Goal: Task Accomplishment & Management: Manage account settings

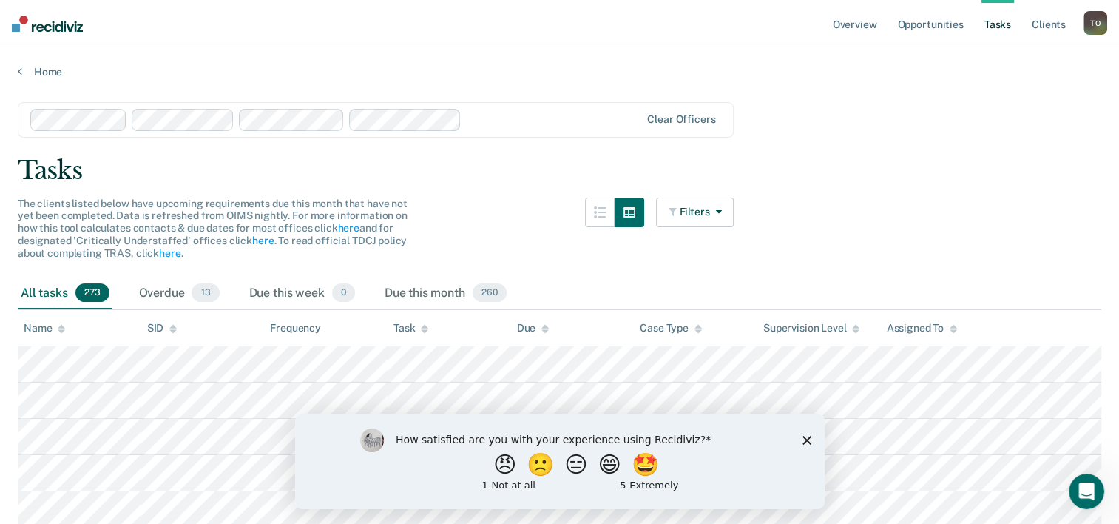
click at [806, 439] on polygon "Close survey" at bounding box center [806, 439] width 9 height 9
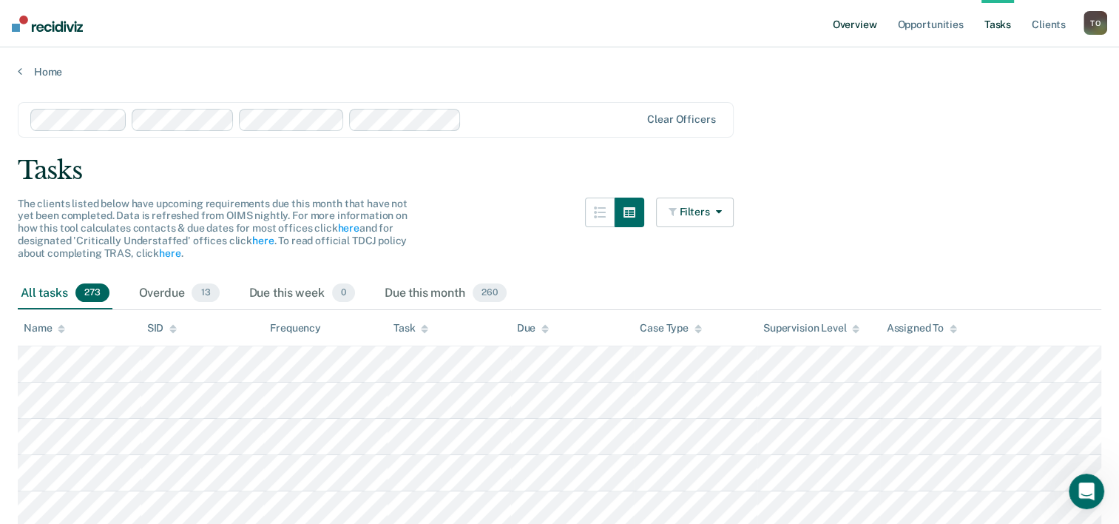
click at [848, 24] on link "Overview" at bounding box center [855, 23] width 50 height 47
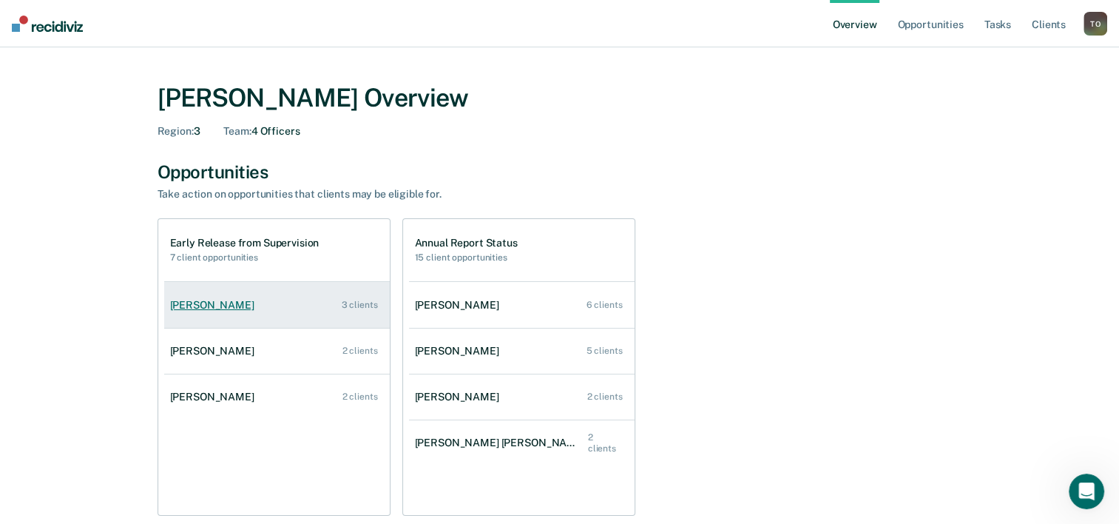
click at [210, 302] on div "[PERSON_NAME]" at bounding box center [215, 305] width 90 height 13
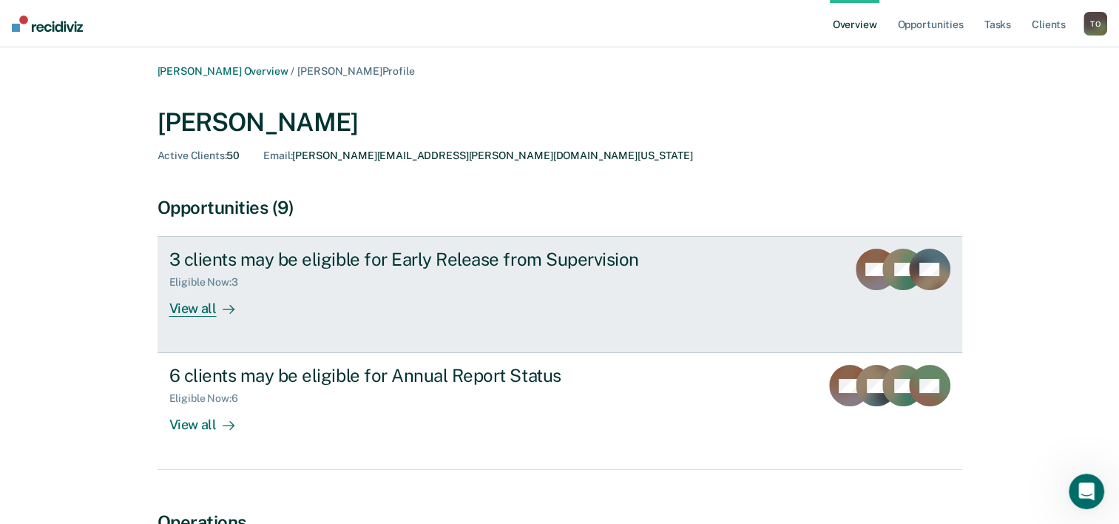
click at [207, 313] on div "View all" at bounding box center [210, 302] width 83 height 29
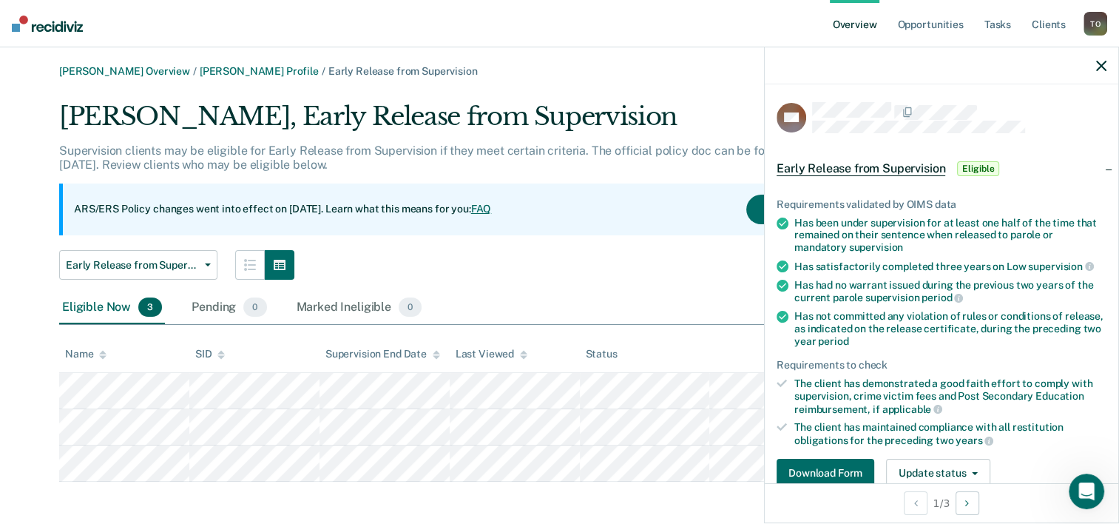
click at [973, 166] on span "Eligible" at bounding box center [978, 168] width 42 height 15
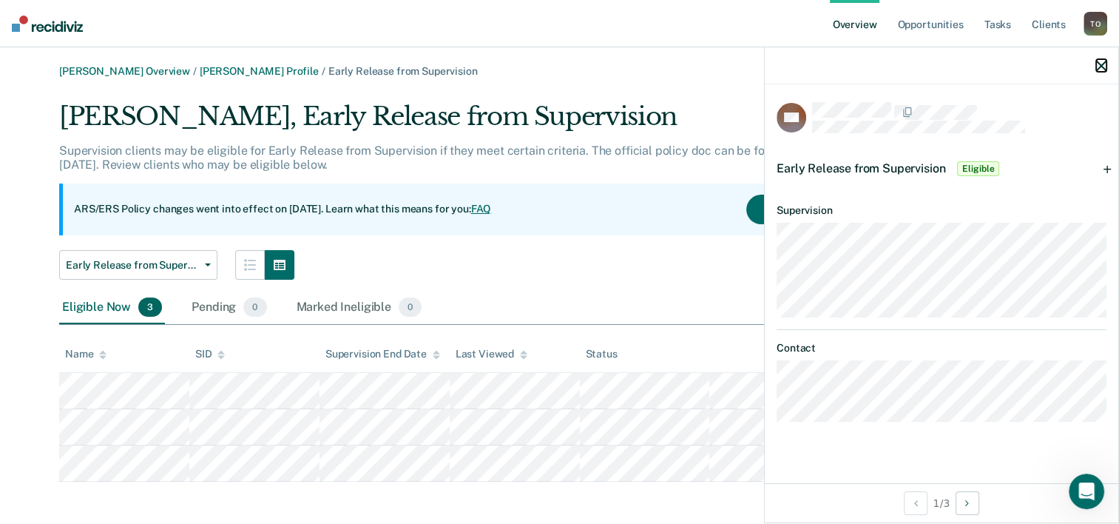
click at [1100, 62] on icon "button" at bounding box center [1101, 66] width 10 height 10
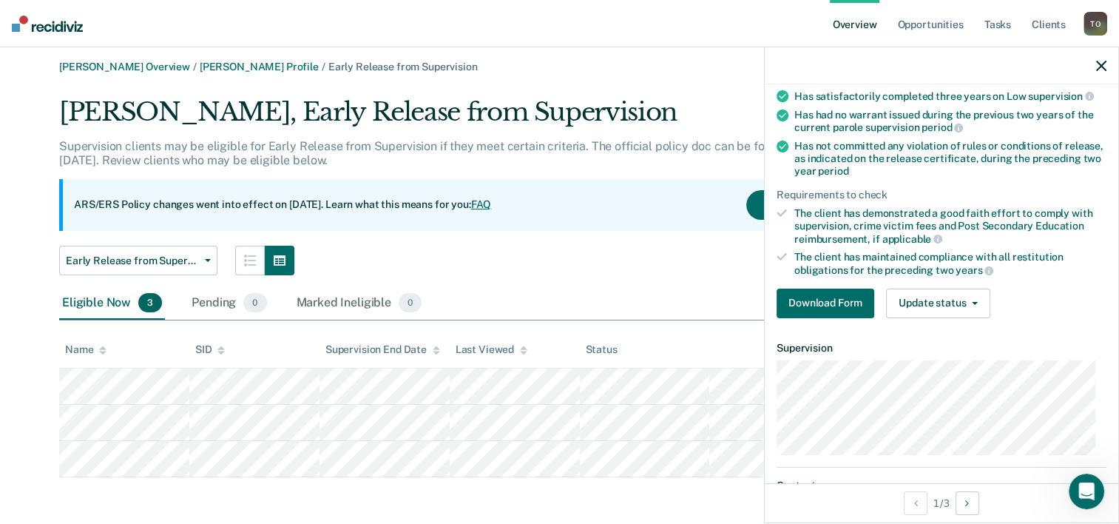
scroll to position [136, 0]
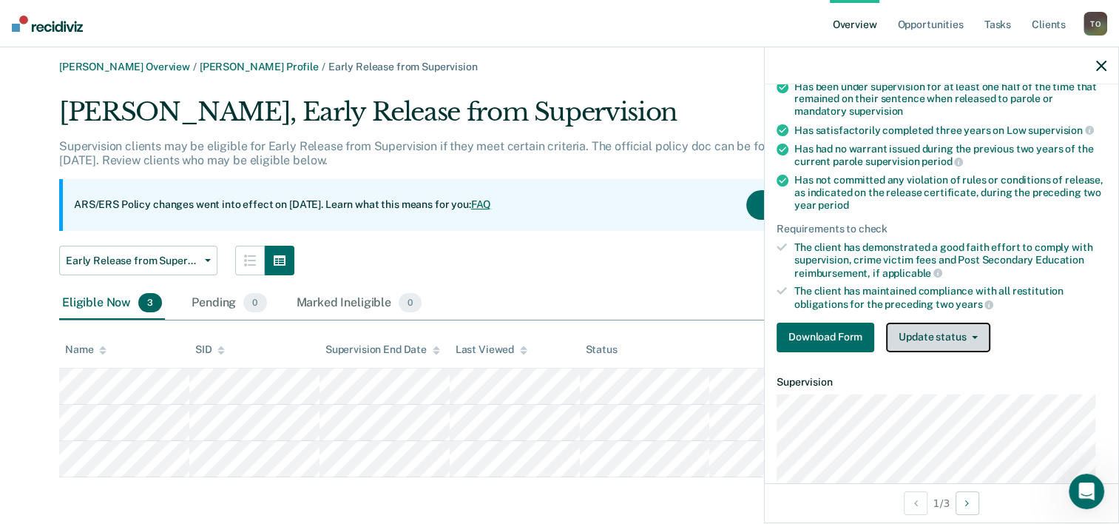
click at [974, 330] on button "Update status" at bounding box center [938, 337] width 104 height 30
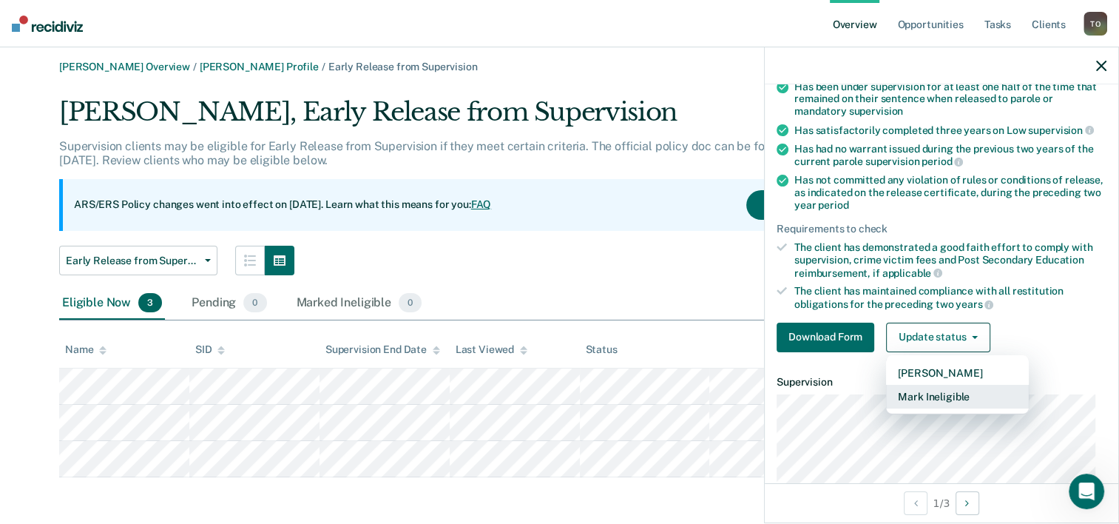
click at [953, 391] on button "Mark Ineligible" at bounding box center [957, 397] width 143 height 24
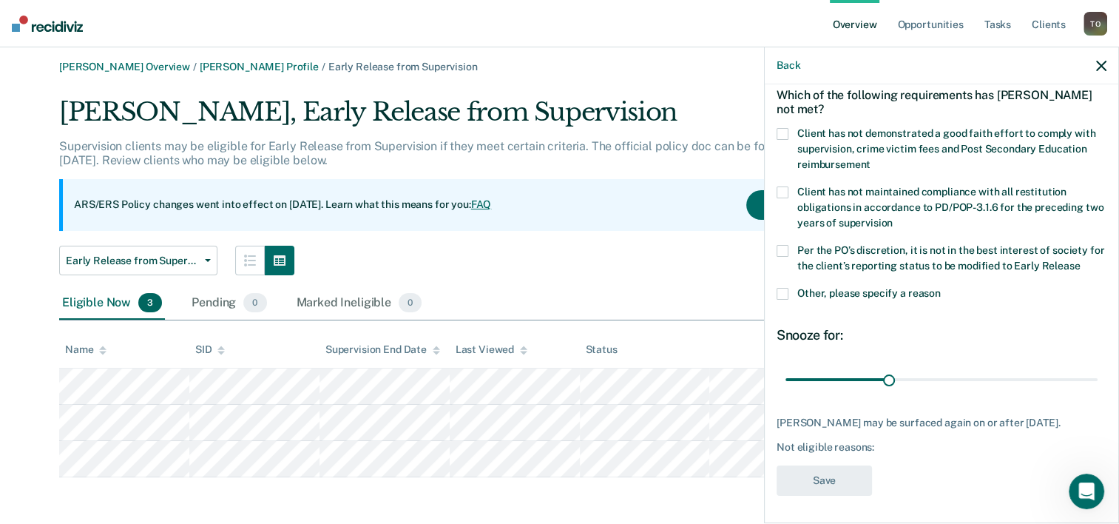
click at [782, 246] on span at bounding box center [783, 251] width 12 height 12
click at [1080, 260] on input "Per the PO’s discretion, it is not in the best interest of society for the clie…" at bounding box center [1080, 260] width 0 height 0
click at [811, 478] on button "Save" at bounding box center [824, 480] width 95 height 30
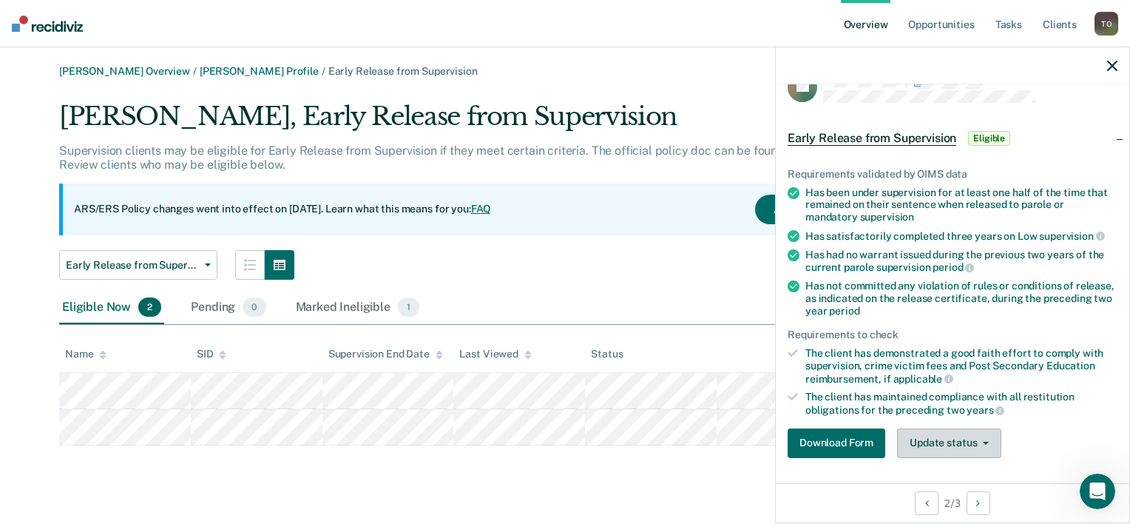
scroll to position [0, 0]
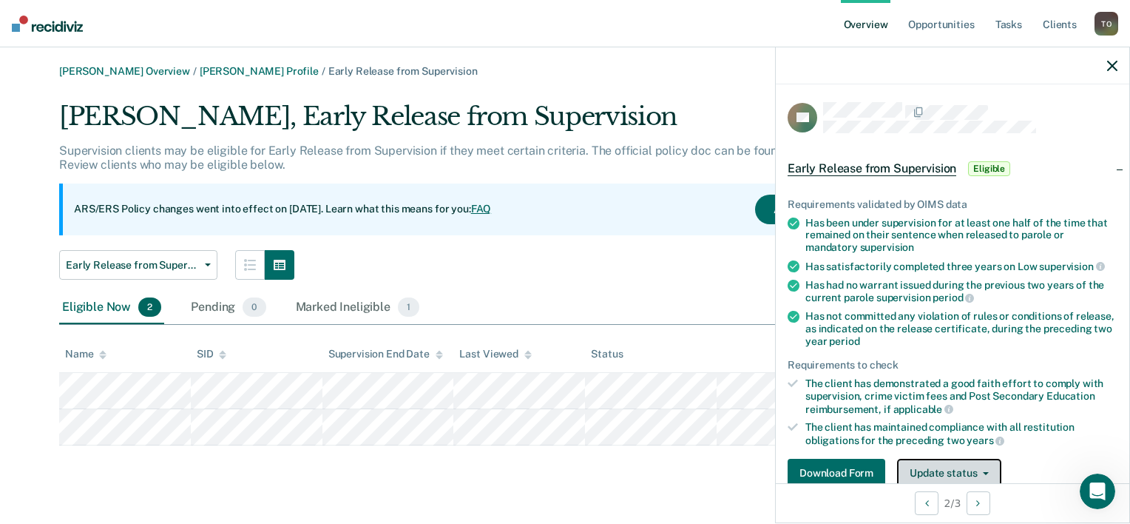
click at [983, 472] on icon "button" at bounding box center [986, 473] width 6 height 3
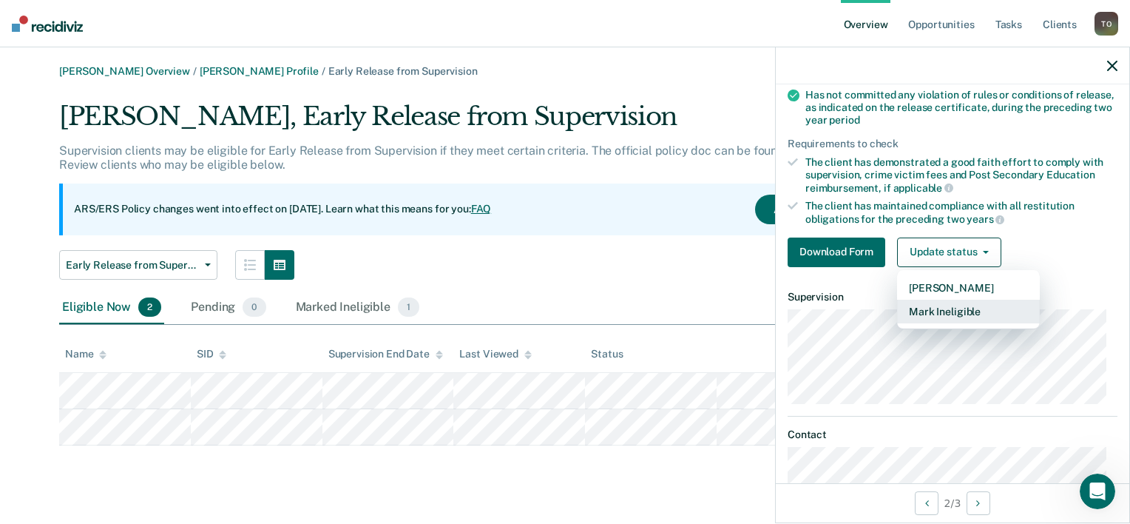
click at [949, 308] on button "Mark Ineligible" at bounding box center [968, 312] width 143 height 24
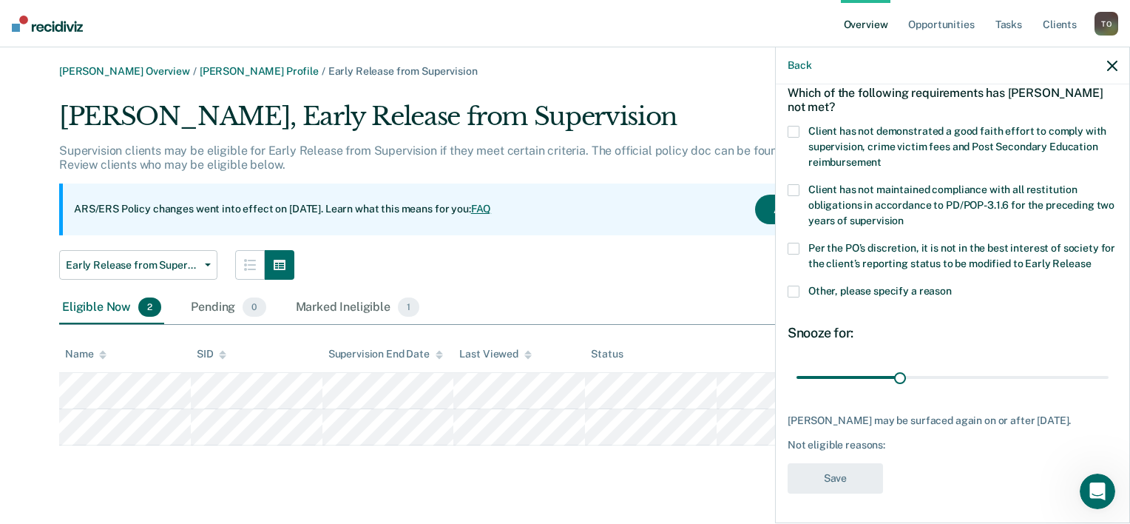
click at [796, 243] on span at bounding box center [794, 249] width 12 height 12
click at [1091, 258] on input "Per the PO’s discretion, it is not in the best interest of society for the clie…" at bounding box center [1091, 258] width 0 height 0
click at [839, 475] on button "Save" at bounding box center [835, 478] width 95 height 30
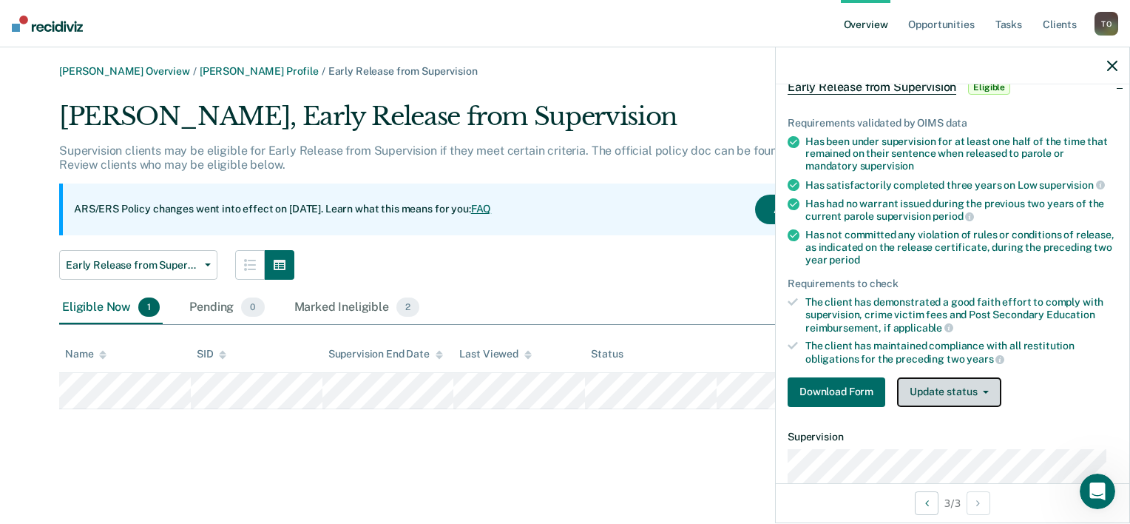
click at [981, 389] on button "Update status" at bounding box center [949, 392] width 104 height 30
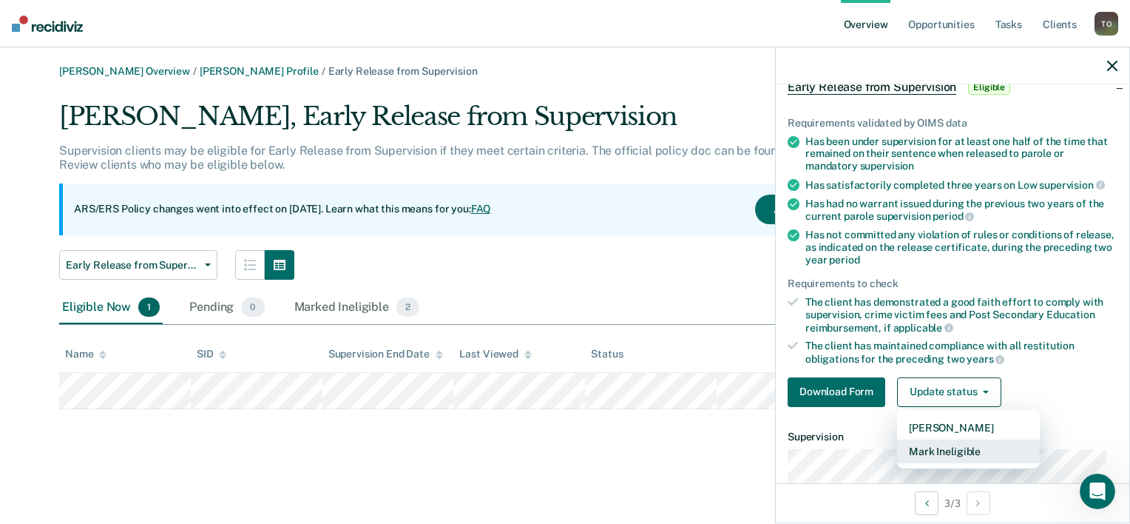
click at [961, 448] on button "Mark Ineligible" at bounding box center [968, 451] width 143 height 24
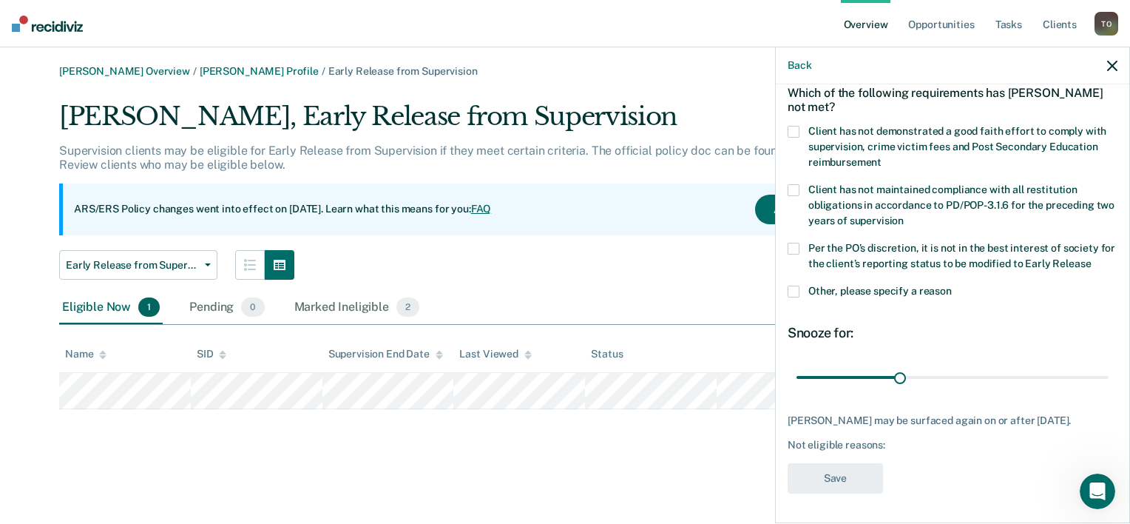
click at [796, 243] on span at bounding box center [794, 249] width 12 height 12
click at [1091, 258] on input "Per the PO’s discretion, it is not in the best interest of society for the clie…" at bounding box center [1091, 258] width 0 height 0
click at [836, 478] on button "Save" at bounding box center [835, 478] width 95 height 30
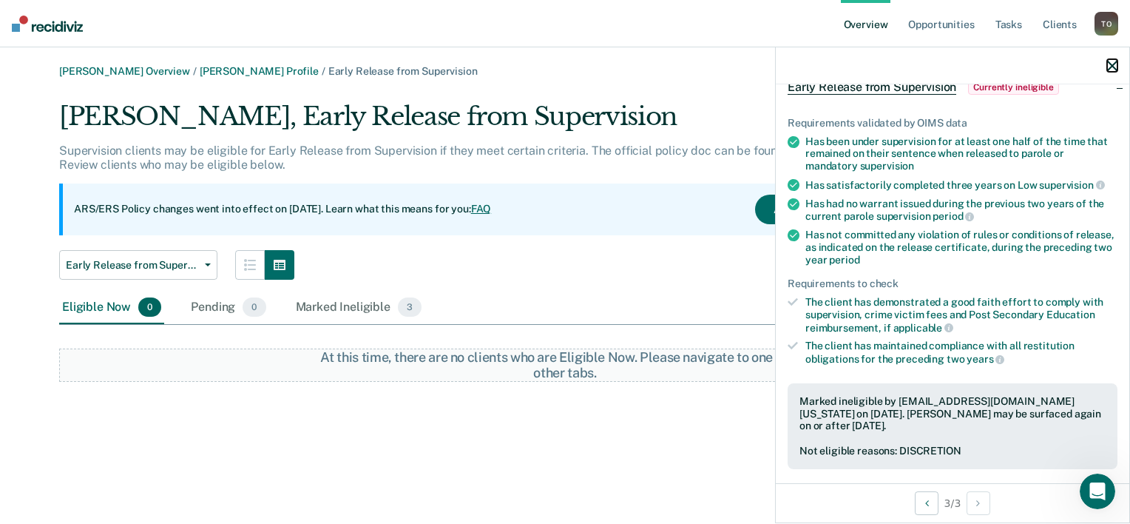
click at [1112, 64] on icon "button" at bounding box center [1112, 66] width 10 height 10
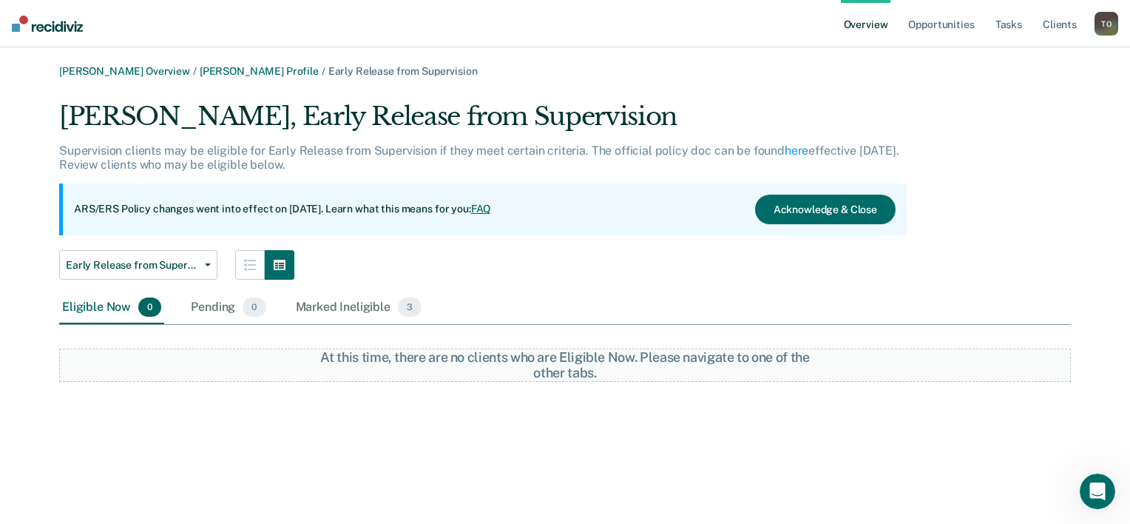
click at [879, 24] on link "Overview" at bounding box center [866, 23] width 50 height 47
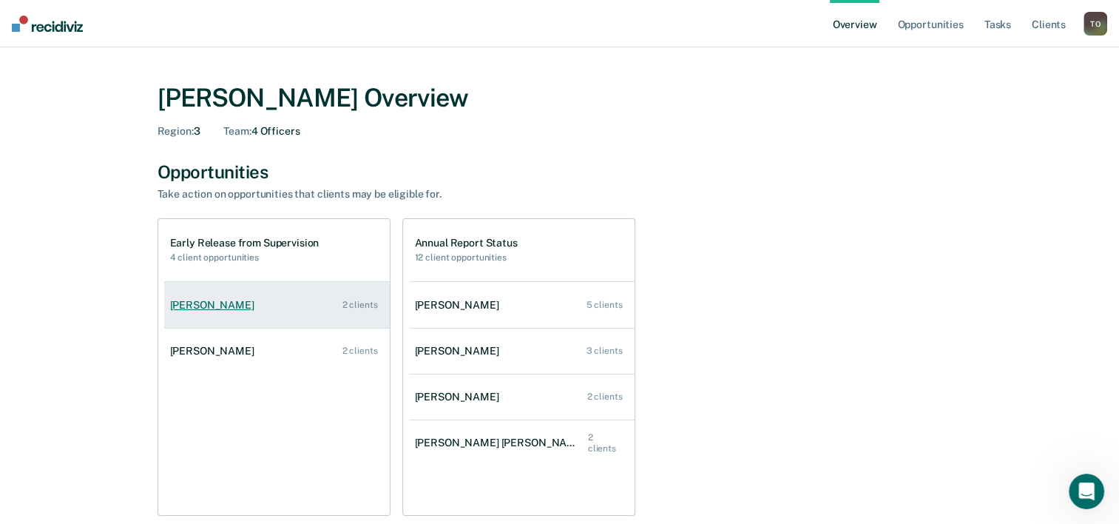
click at [230, 308] on div "[PERSON_NAME]" at bounding box center [215, 305] width 90 height 13
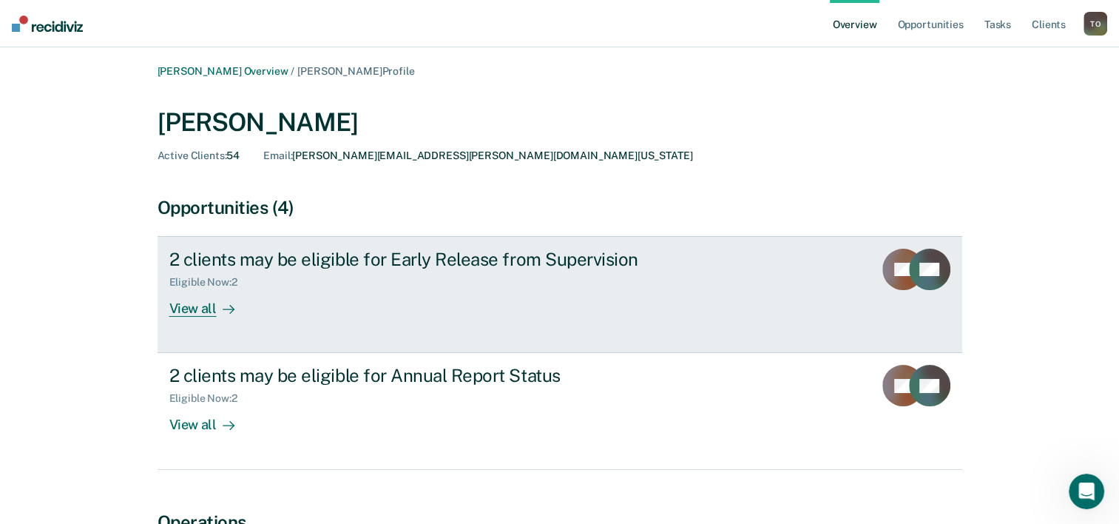
click at [199, 310] on div "View all" at bounding box center [210, 302] width 83 height 29
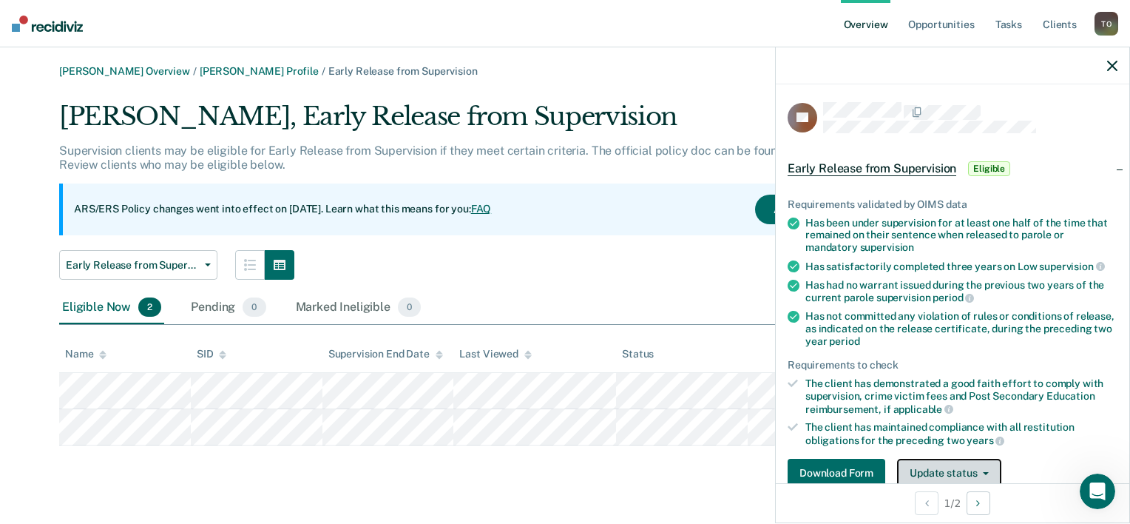
click at [955, 470] on button "Update status" at bounding box center [949, 474] width 104 height 30
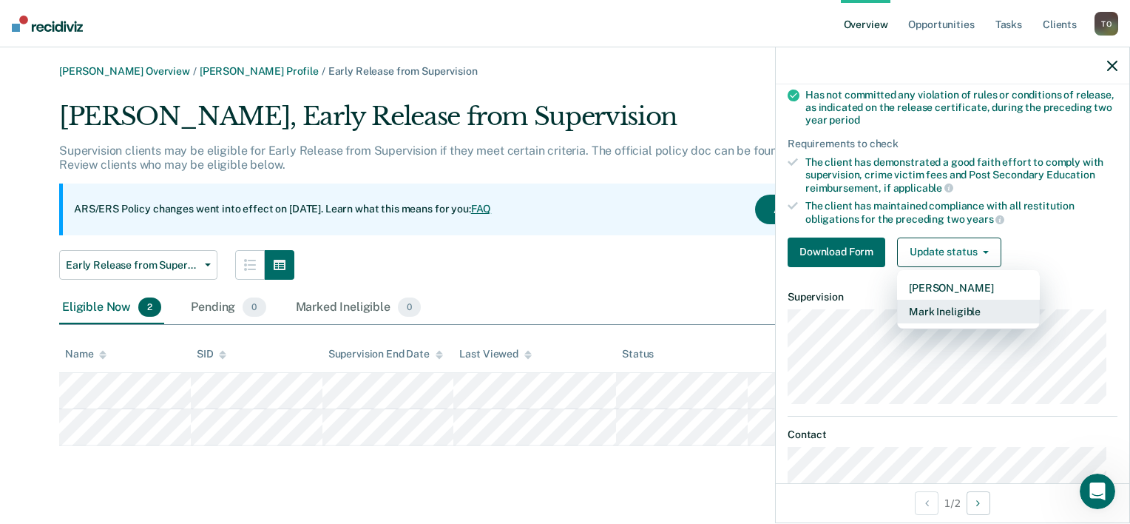
click at [952, 308] on button "Mark Ineligible" at bounding box center [968, 312] width 143 height 24
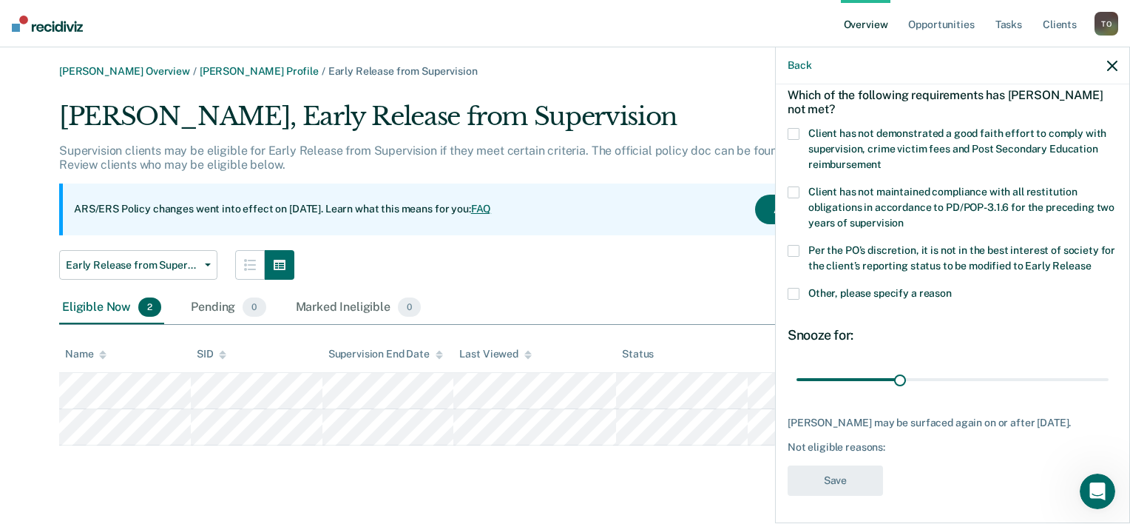
click at [795, 248] on span at bounding box center [794, 251] width 12 height 12
click at [1091, 260] on input "Per the PO’s discretion, it is not in the best interest of society for the clie…" at bounding box center [1091, 260] width 0 height 0
click at [828, 481] on button "Save" at bounding box center [835, 480] width 95 height 30
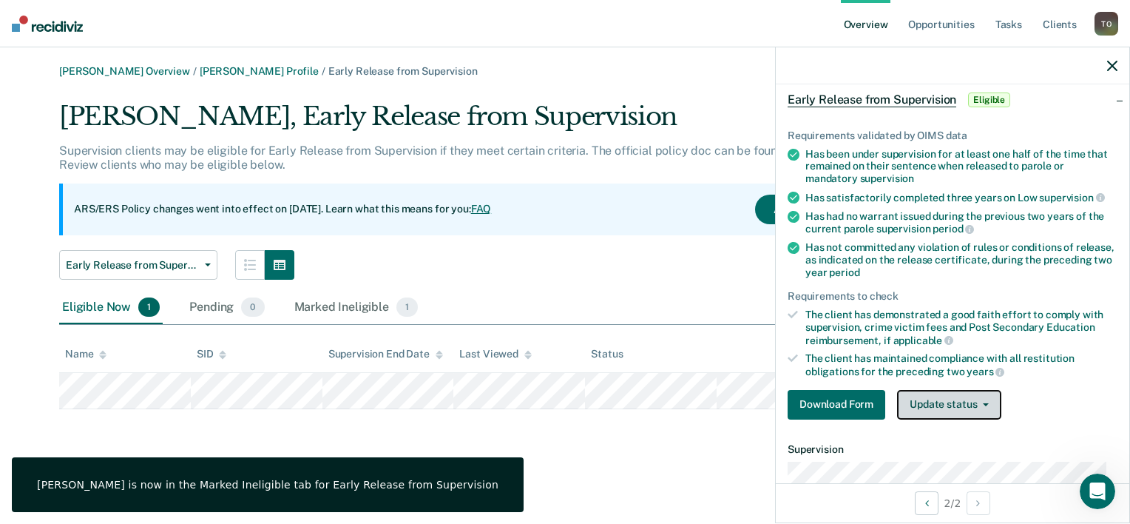
click at [972, 397] on button "Update status" at bounding box center [949, 405] width 104 height 30
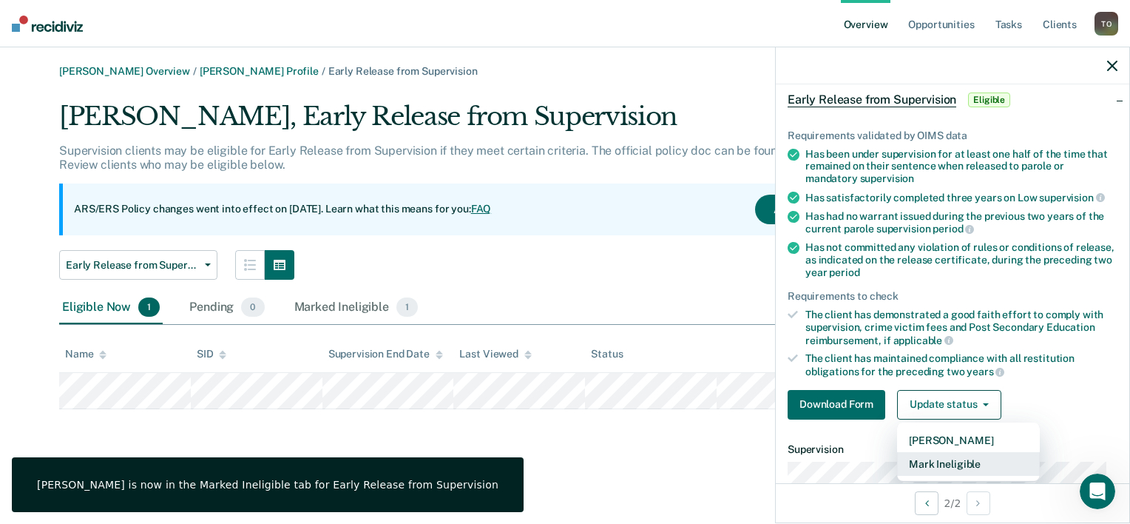
click at [955, 456] on button "Mark Ineligible" at bounding box center [968, 464] width 143 height 24
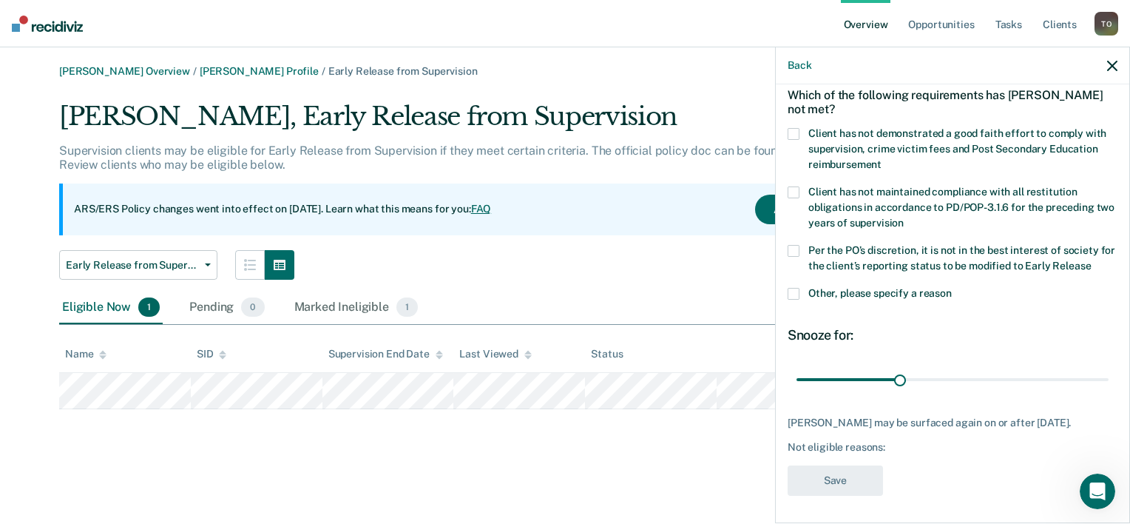
click at [796, 248] on span at bounding box center [794, 251] width 12 height 12
click at [1091, 260] on input "Per the PO’s discretion, it is not in the best interest of society for the clie…" at bounding box center [1091, 260] width 0 height 0
click at [834, 485] on button "Save" at bounding box center [835, 480] width 95 height 30
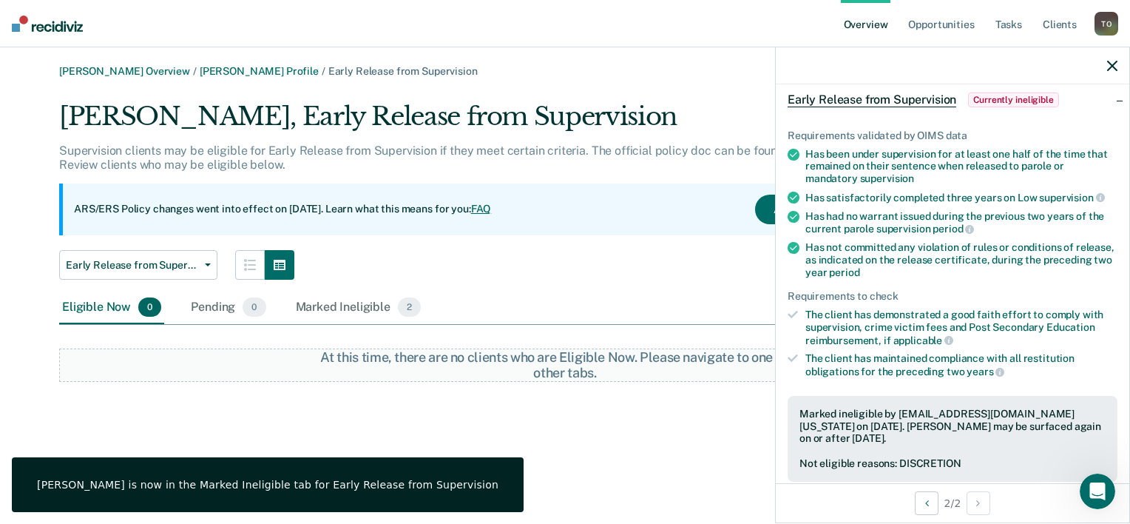
click at [875, 24] on link "Overview" at bounding box center [866, 23] width 50 height 47
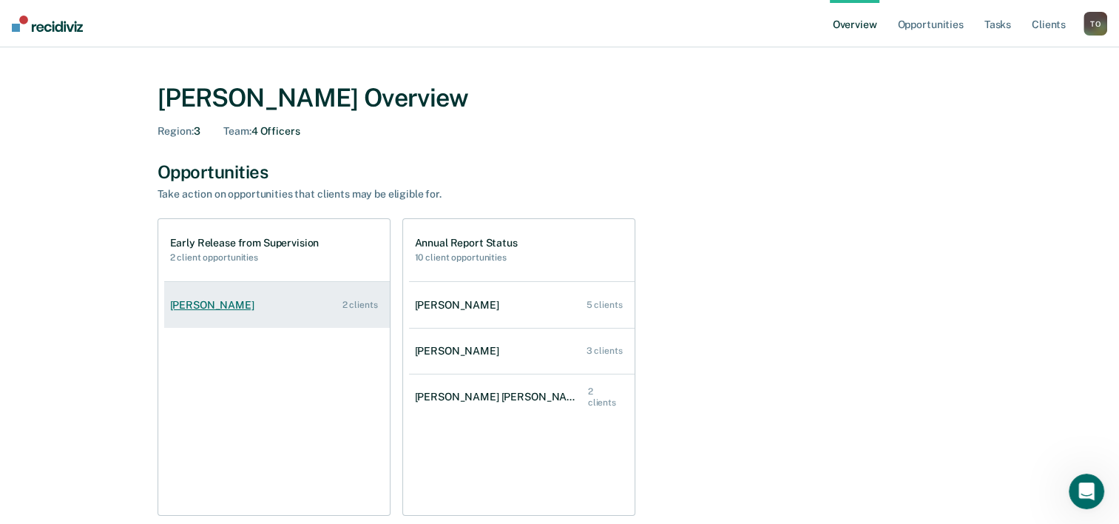
click at [225, 305] on div "[PERSON_NAME]" at bounding box center [215, 305] width 90 height 13
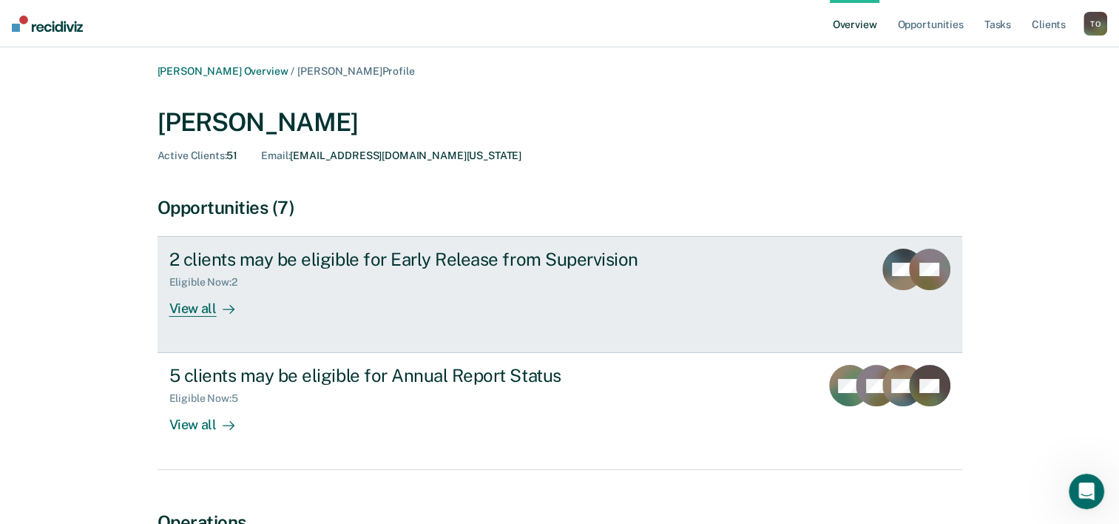
click at [208, 263] on div "2 clients may be eligible for Early Release from Supervision" at bounding box center [428, 258] width 519 height 21
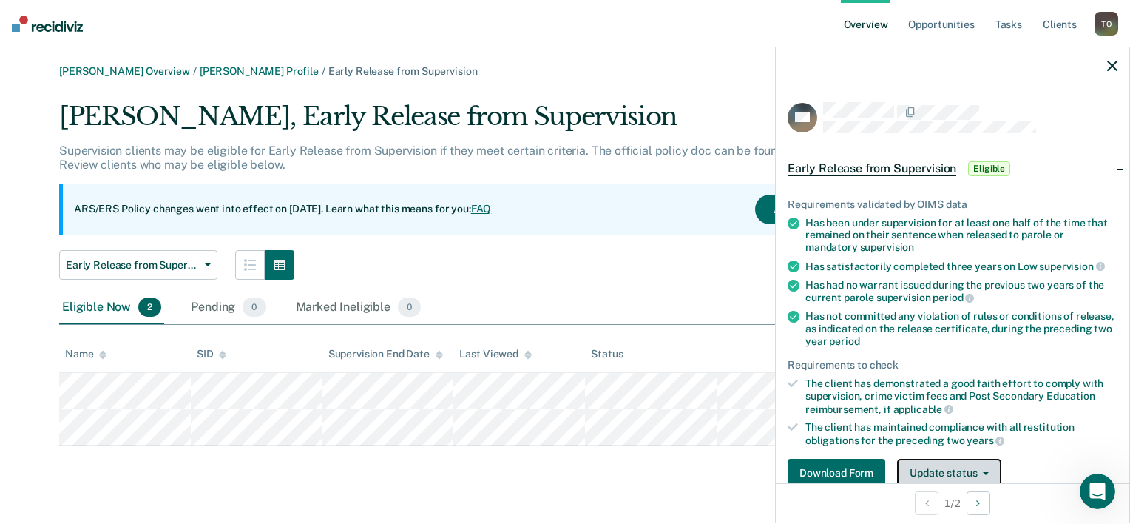
click at [987, 472] on icon "button" at bounding box center [986, 473] width 6 height 3
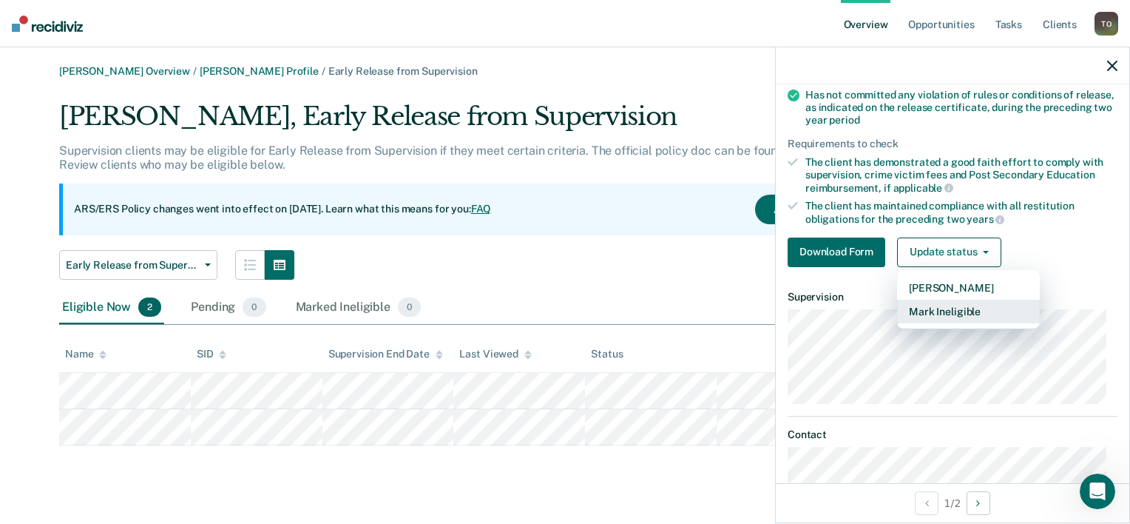
click at [938, 308] on button "Mark Ineligible" at bounding box center [968, 312] width 143 height 24
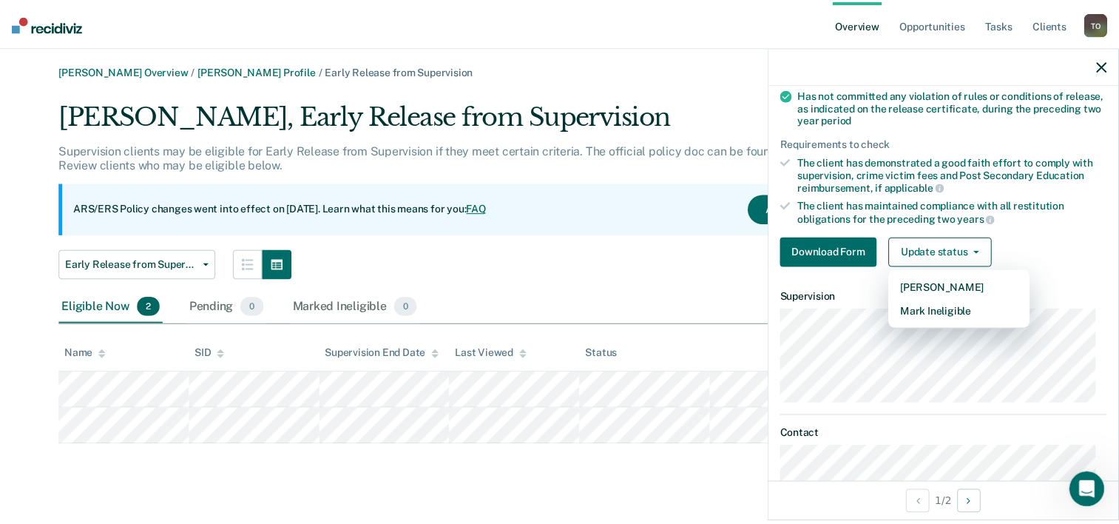
scroll to position [69, 0]
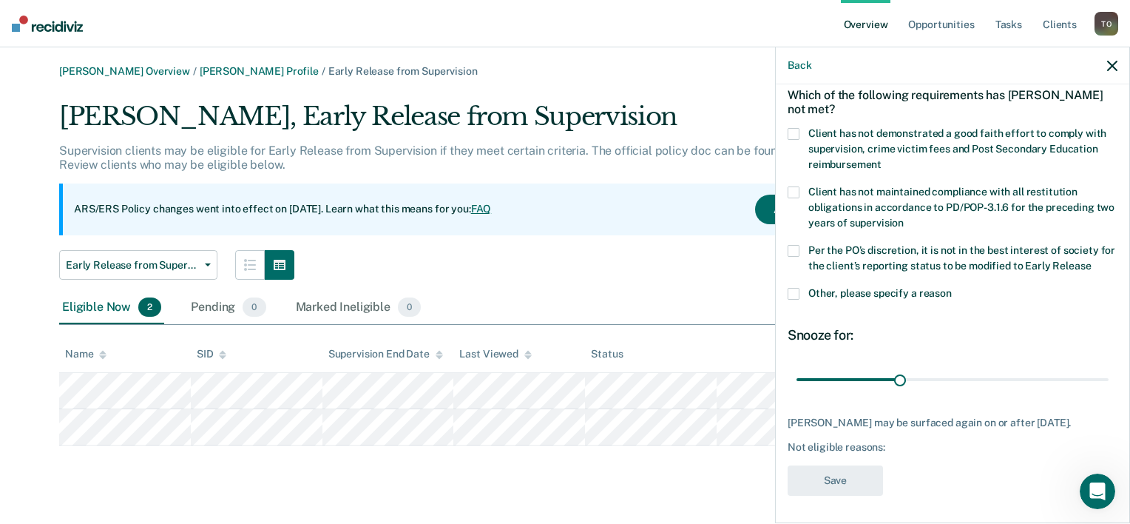
click at [790, 248] on span at bounding box center [794, 251] width 12 height 12
click at [1091, 260] on input "Per the PO’s discretion, it is not in the best interest of society for the clie…" at bounding box center [1091, 260] width 0 height 0
click at [849, 477] on button "Save" at bounding box center [835, 480] width 95 height 30
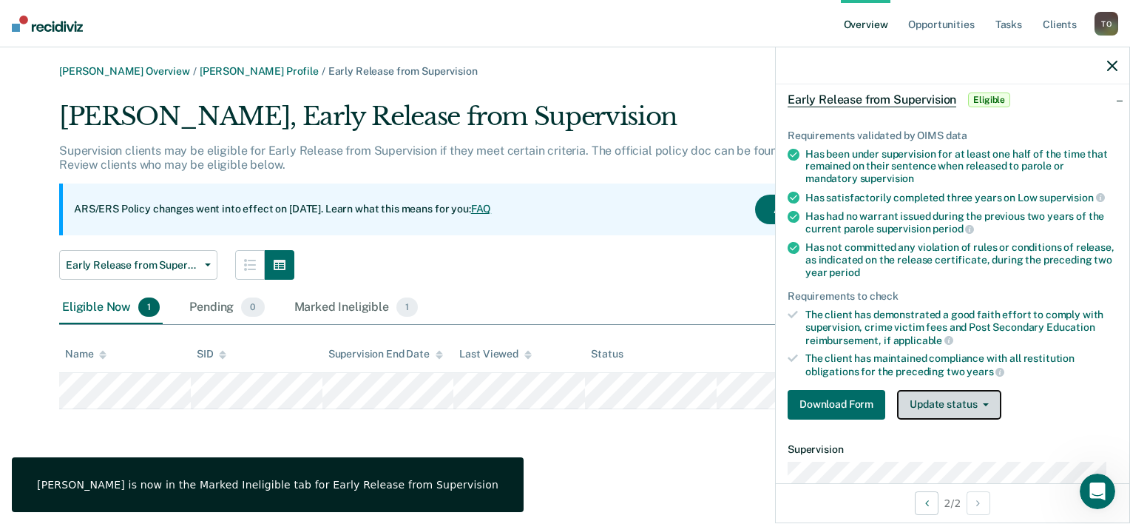
click at [970, 398] on button "Update status" at bounding box center [949, 405] width 104 height 30
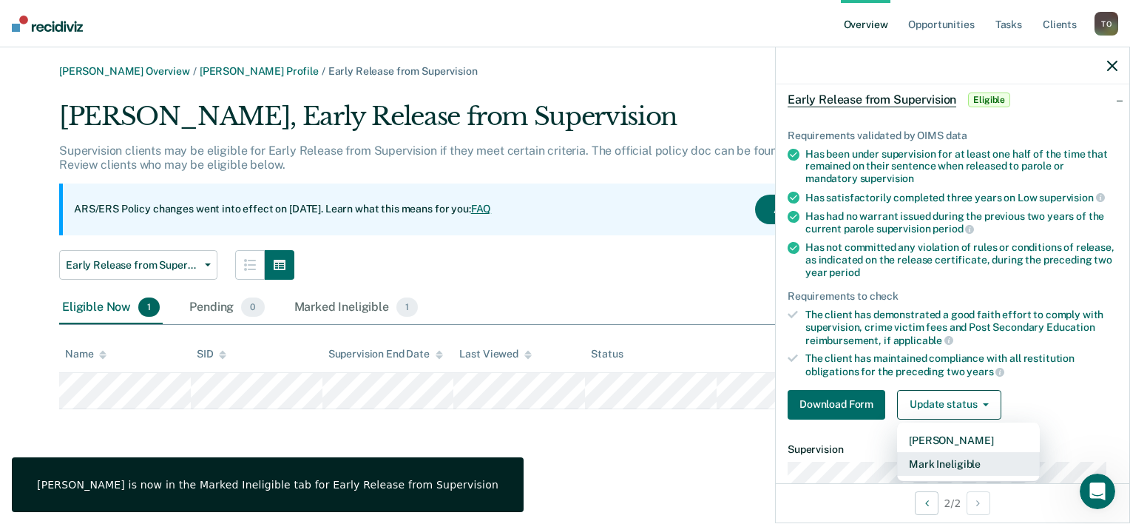
click at [955, 457] on button "Mark Ineligible" at bounding box center [968, 464] width 143 height 24
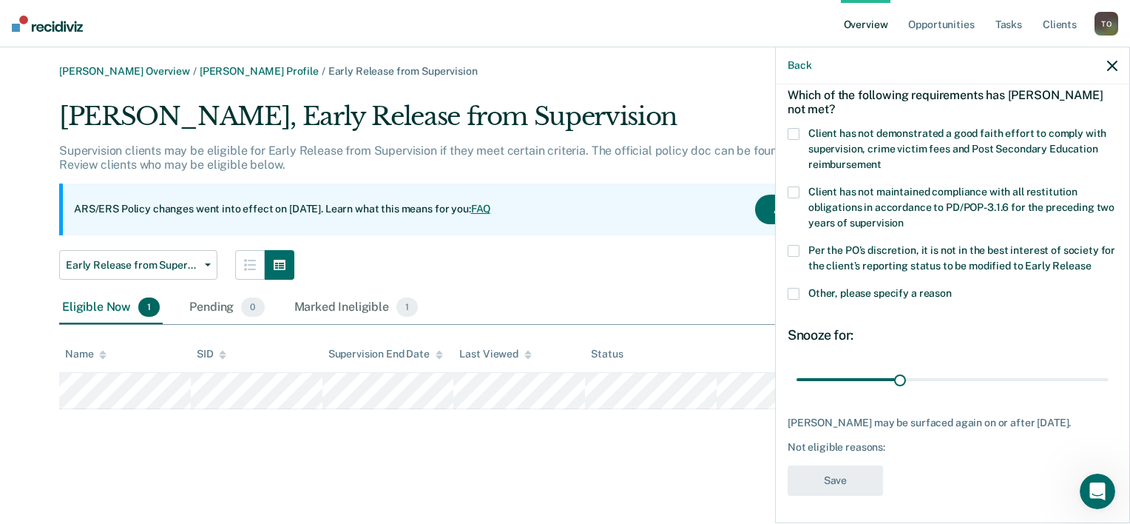
click at [796, 248] on span at bounding box center [794, 251] width 12 height 12
click at [1091, 260] on input "Per the PO’s discretion, it is not in the best interest of society for the clie…" at bounding box center [1091, 260] width 0 height 0
click at [847, 490] on button "Save" at bounding box center [835, 480] width 95 height 30
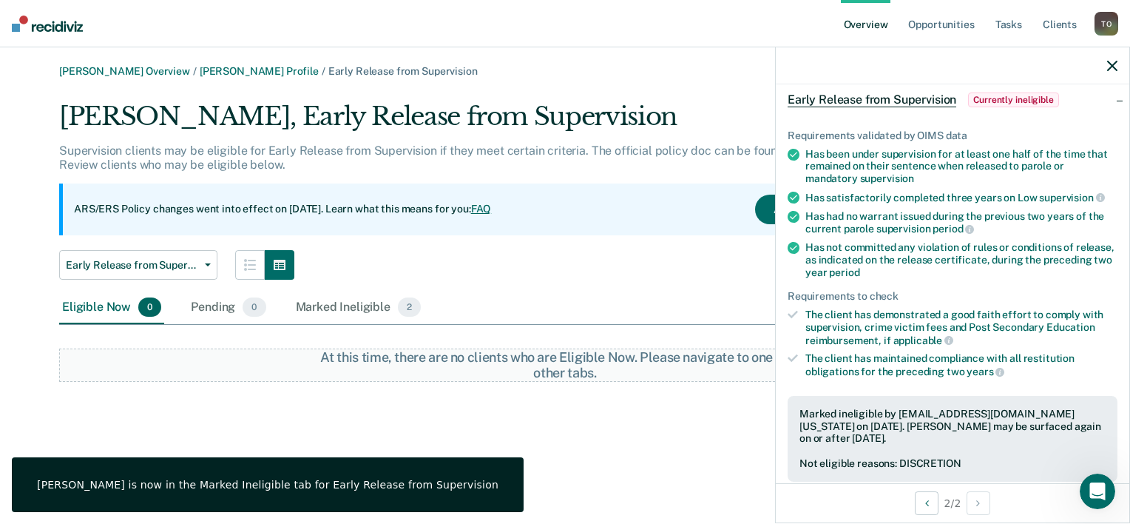
click at [873, 21] on link "Overview" at bounding box center [866, 23] width 50 height 47
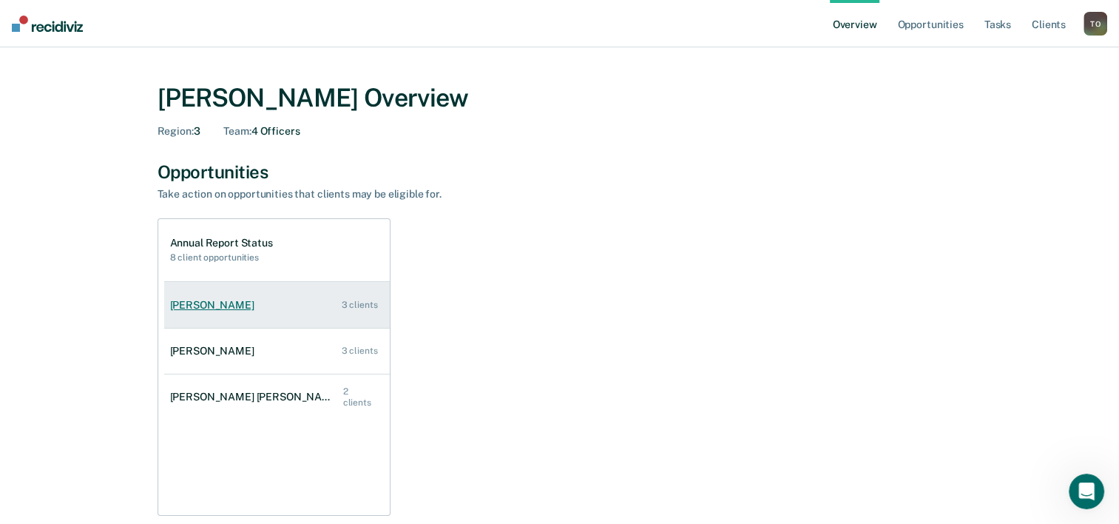
click at [234, 303] on div "[PERSON_NAME]" at bounding box center [215, 305] width 90 height 13
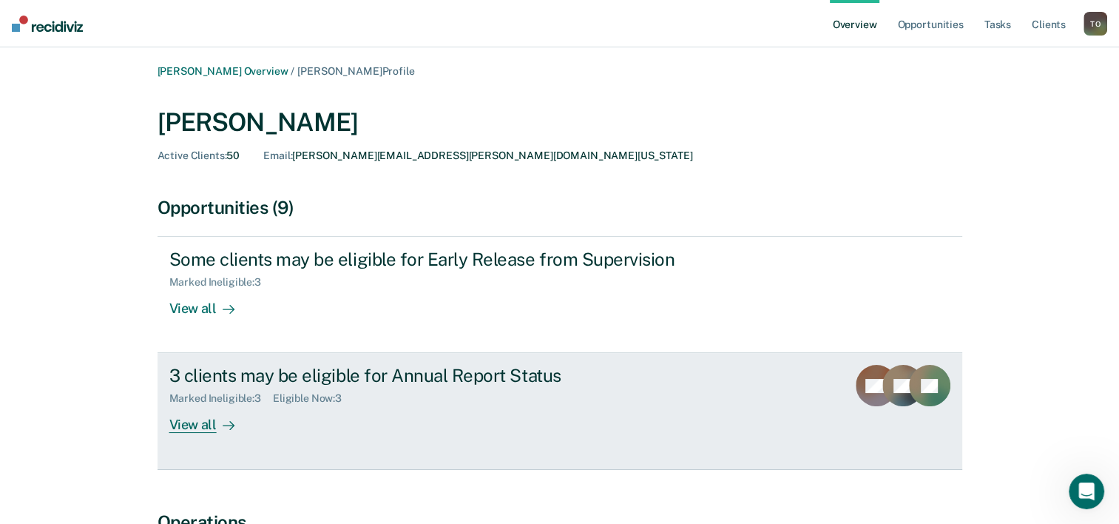
click at [222, 417] on div at bounding box center [226, 424] width 18 height 17
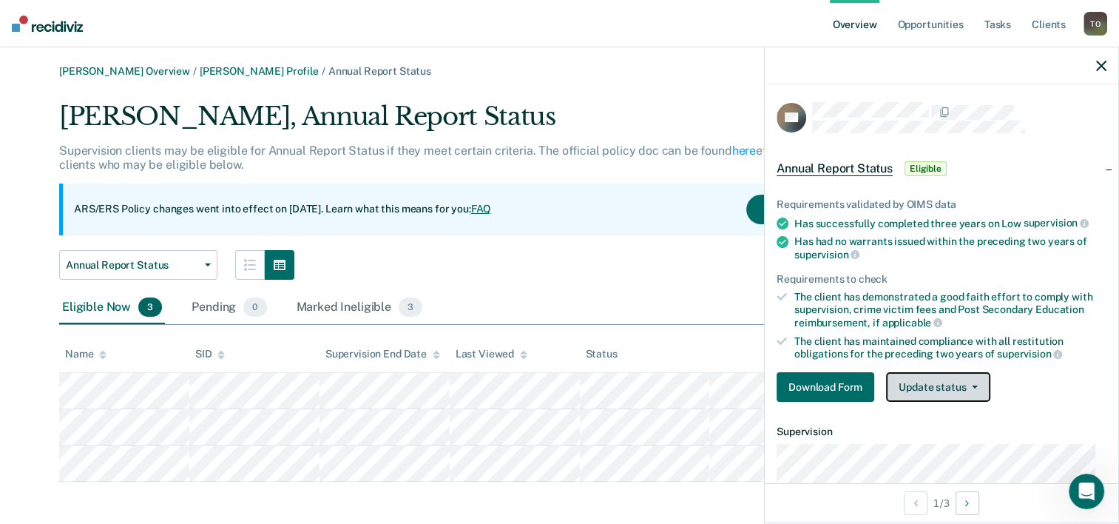
click at [958, 385] on button "Update status" at bounding box center [938, 387] width 104 height 30
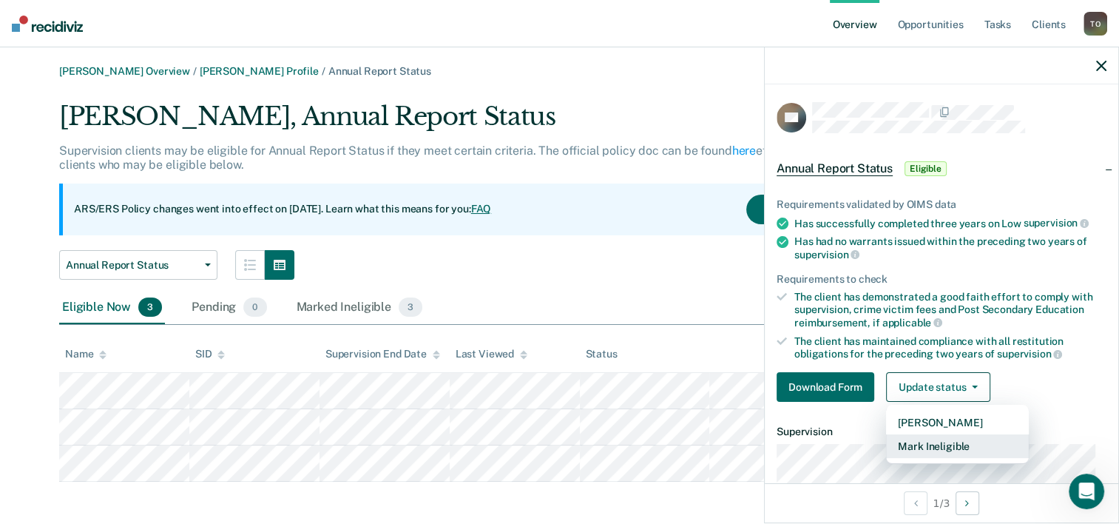
click at [947, 443] on button "Mark Ineligible" at bounding box center [957, 446] width 143 height 24
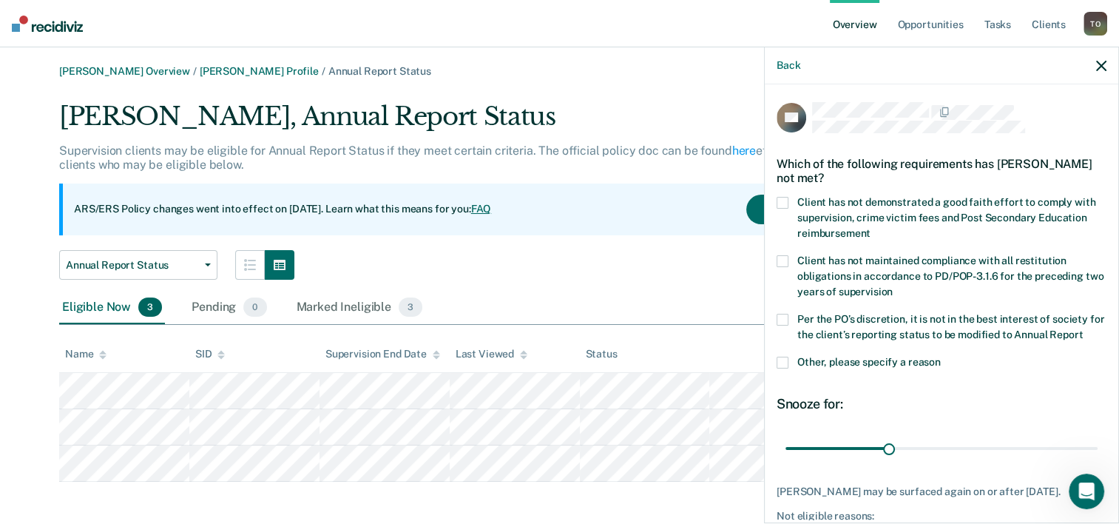
click at [781, 317] on span at bounding box center [783, 320] width 12 height 12
click at [1083, 329] on input "Per the PO’s discretion, it is not in the best interest of society for the clie…" at bounding box center [1083, 329] width 0 height 0
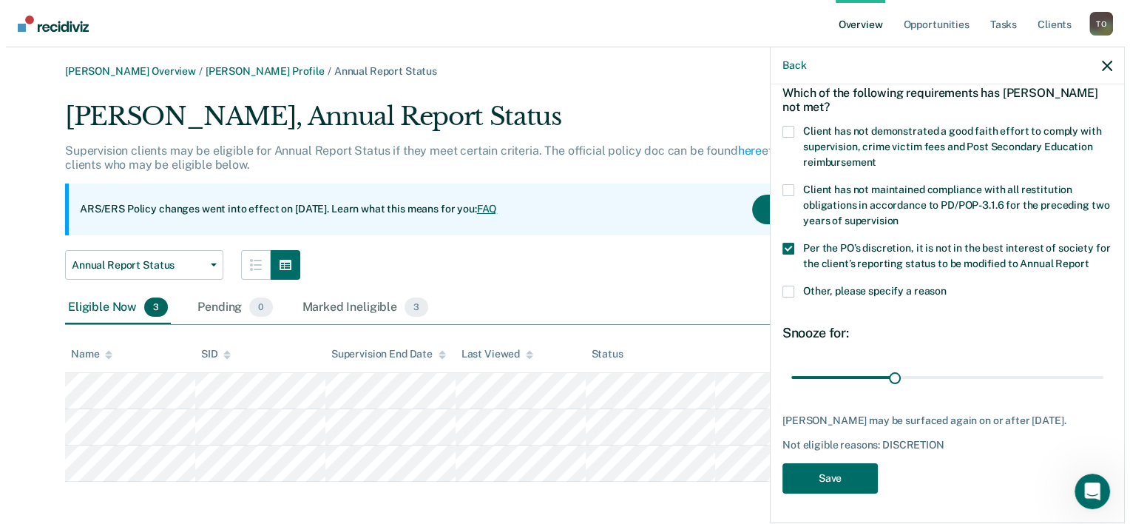
scroll to position [97, 0]
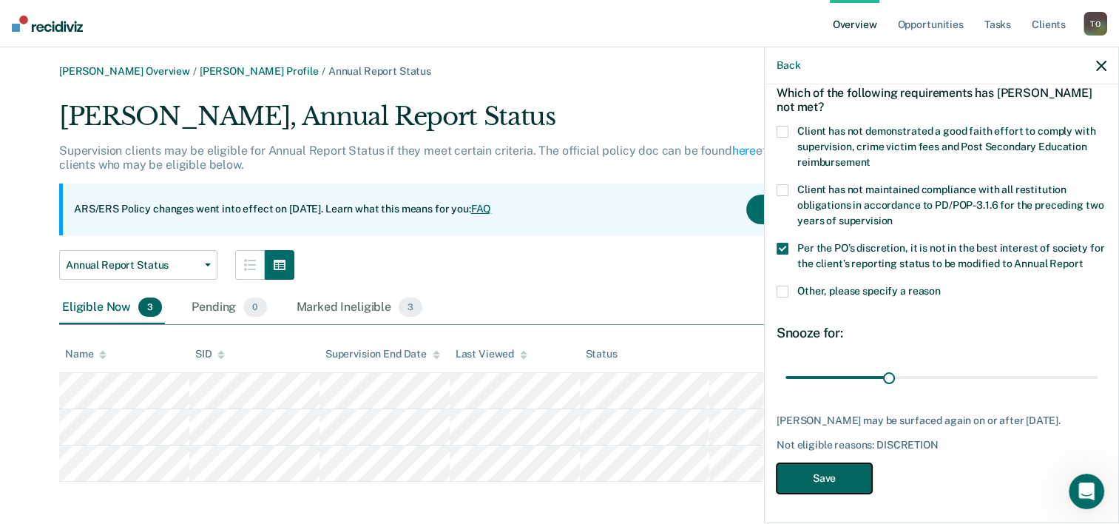
click at [831, 471] on button "Save" at bounding box center [824, 478] width 95 height 30
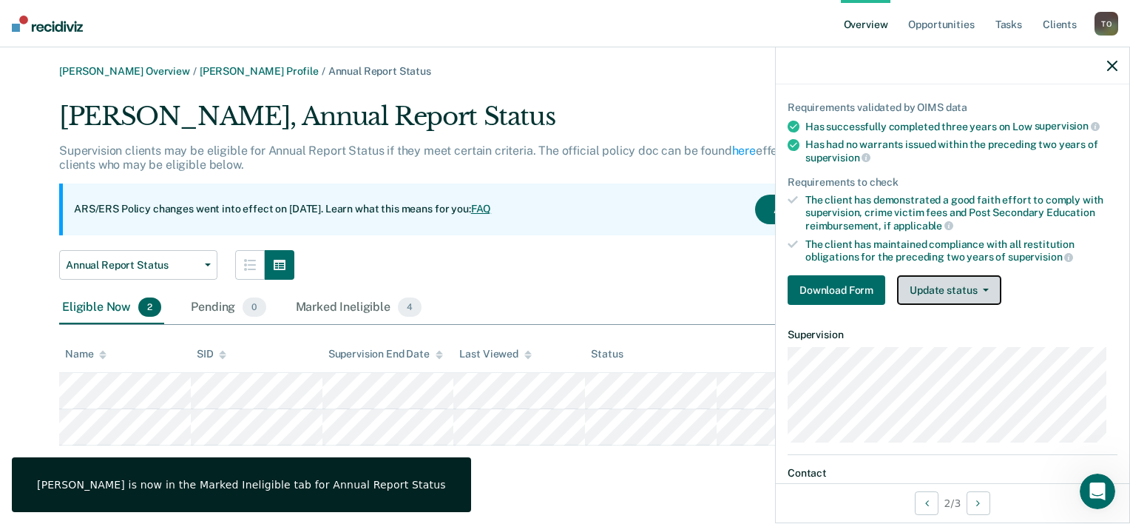
click at [987, 281] on button "Update status" at bounding box center [949, 290] width 104 height 30
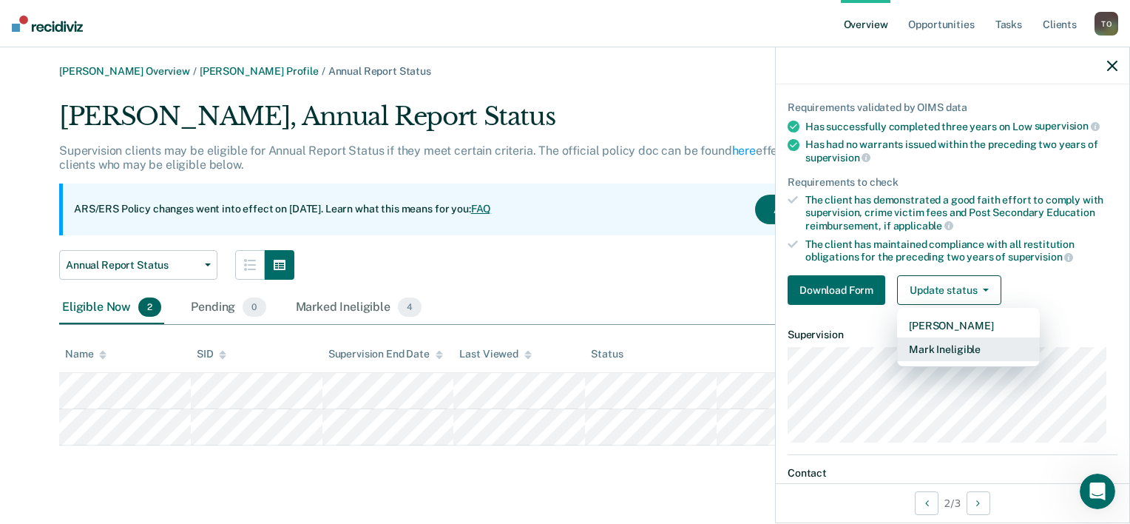
click at [971, 345] on button "Mark Ineligible" at bounding box center [968, 349] width 143 height 24
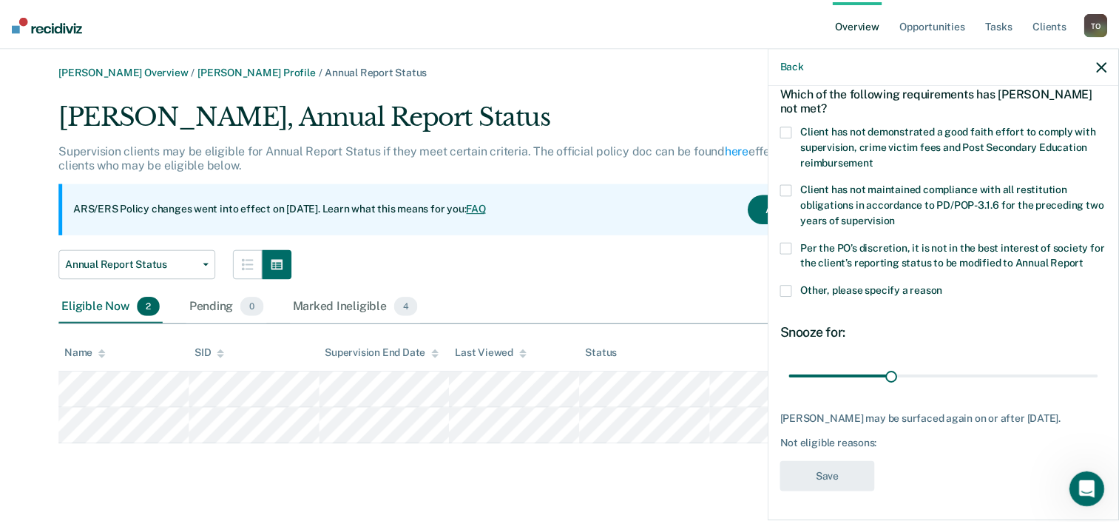
scroll to position [84, 0]
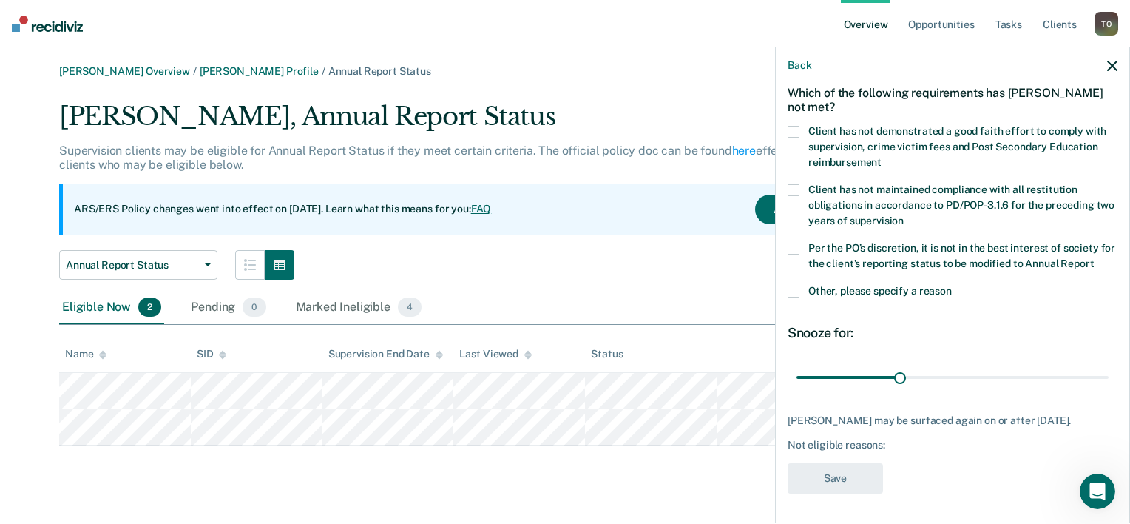
click at [793, 243] on span at bounding box center [794, 249] width 12 height 12
click at [1094, 258] on input "Per the PO’s discretion, it is not in the best interest of society for the clie…" at bounding box center [1094, 258] width 0 height 0
click at [833, 479] on button "Save" at bounding box center [835, 478] width 95 height 30
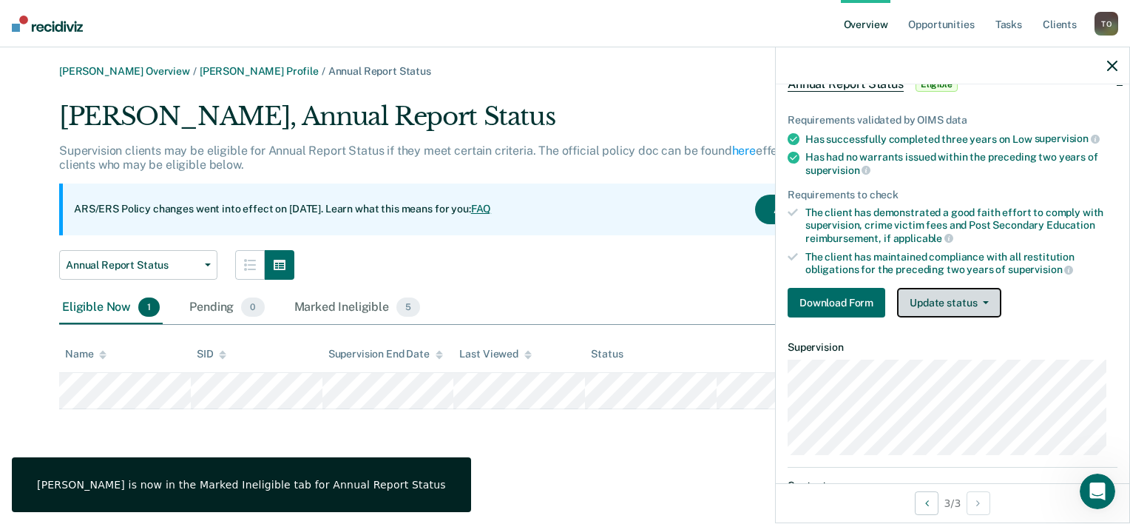
click at [985, 301] on icon "button" at bounding box center [986, 302] width 6 height 3
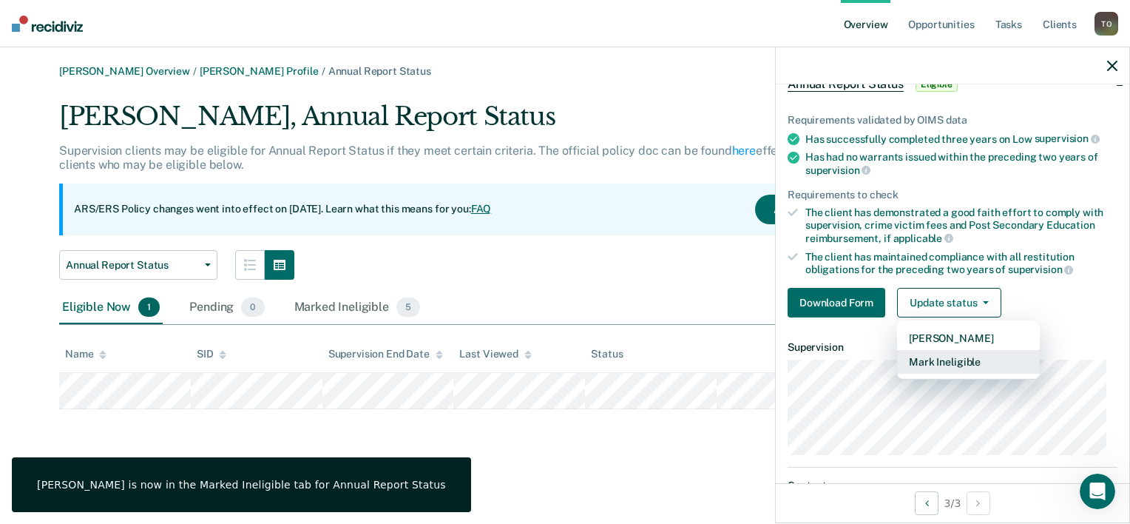
click at [970, 356] on button "Mark Ineligible" at bounding box center [968, 362] width 143 height 24
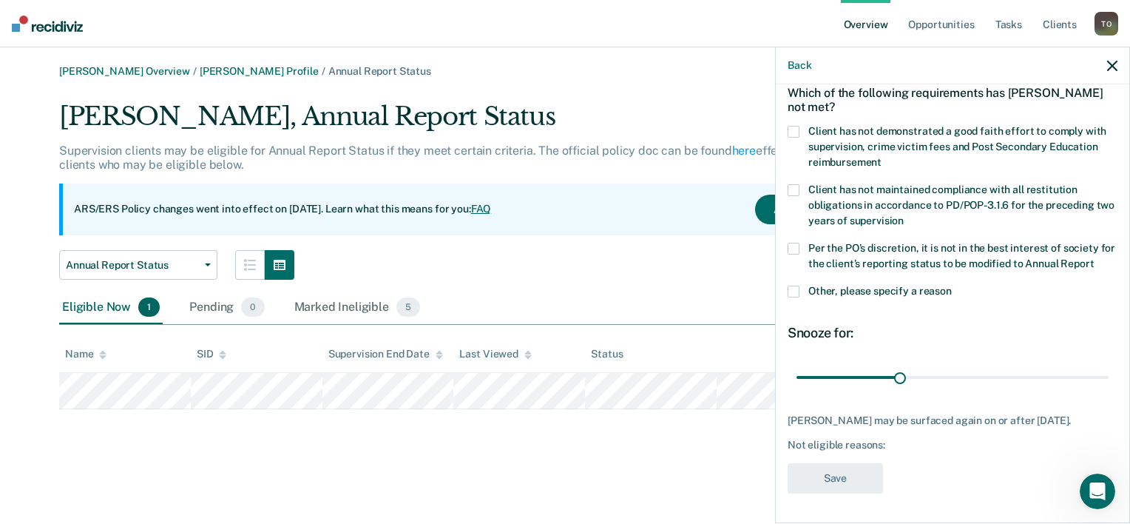
click at [793, 243] on span at bounding box center [794, 249] width 12 height 12
click at [1094, 258] on input "Per the PO’s discretion, it is not in the best interest of society for the clie…" at bounding box center [1094, 258] width 0 height 0
click at [844, 491] on button "Save" at bounding box center [835, 478] width 95 height 30
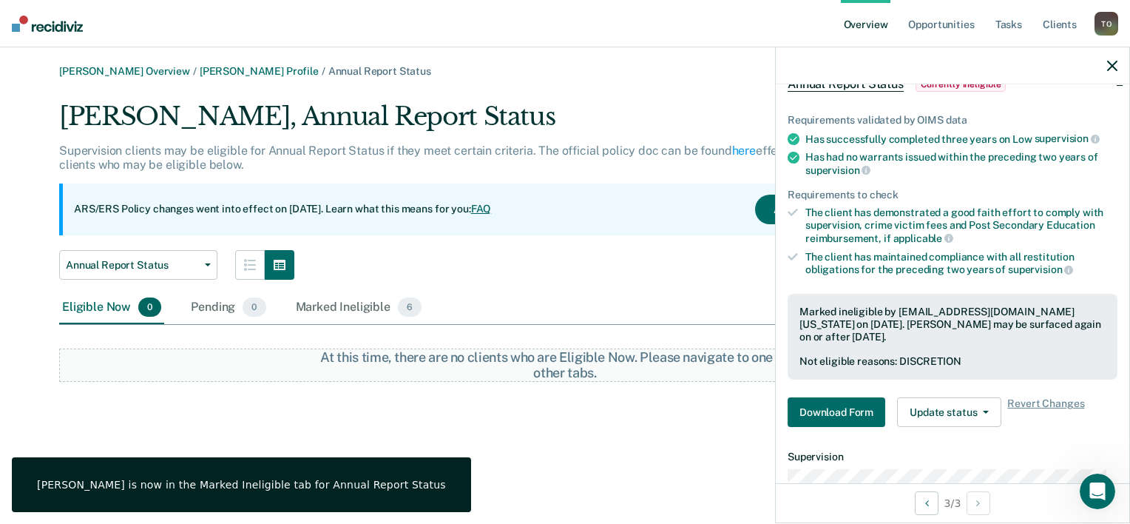
click at [865, 27] on link "Overview" at bounding box center [866, 23] width 50 height 47
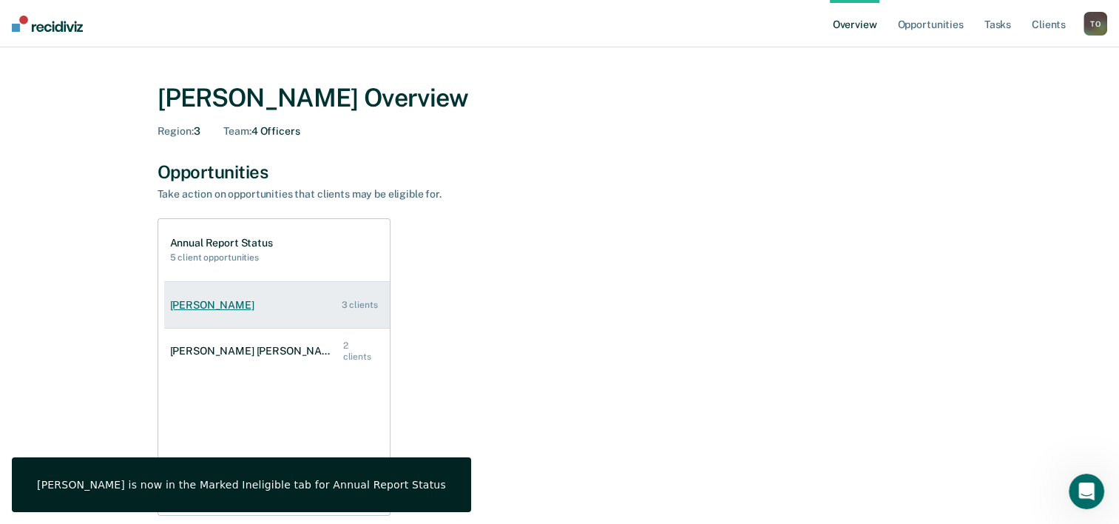
click at [206, 308] on div "[PERSON_NAME]" at bounding box center [215, 305] width 90 height 13
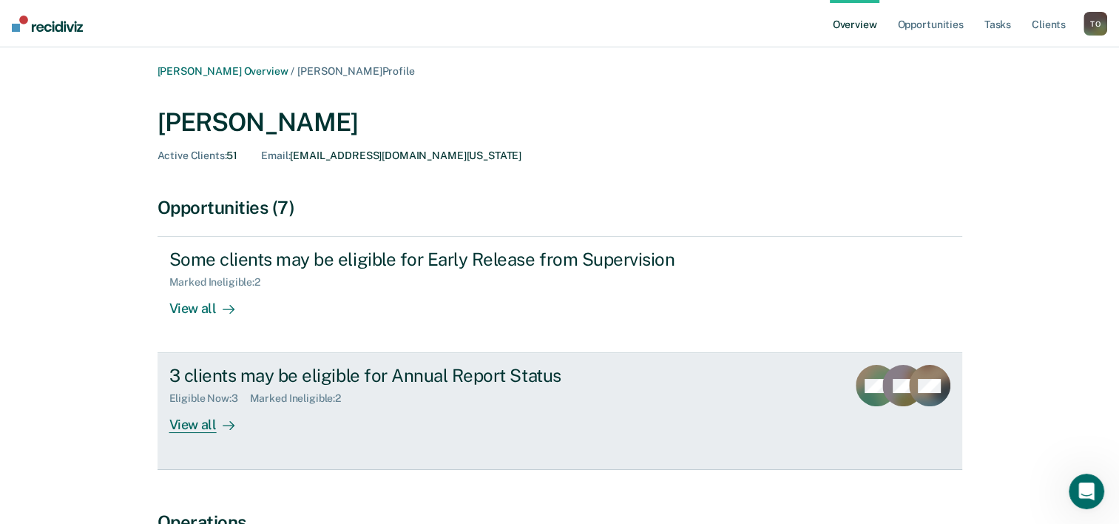
click at [201, 423] on div "View all" at bounding box center [210, 419] width 83 height 29
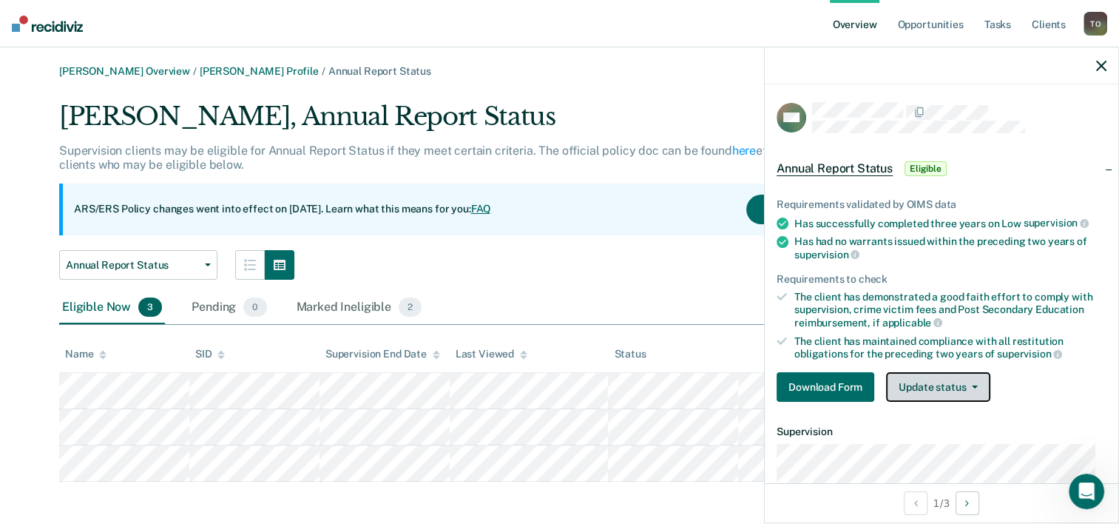
click at [970, 385] on button "Update status" at bounding box center [938, 387] width 104 height 30
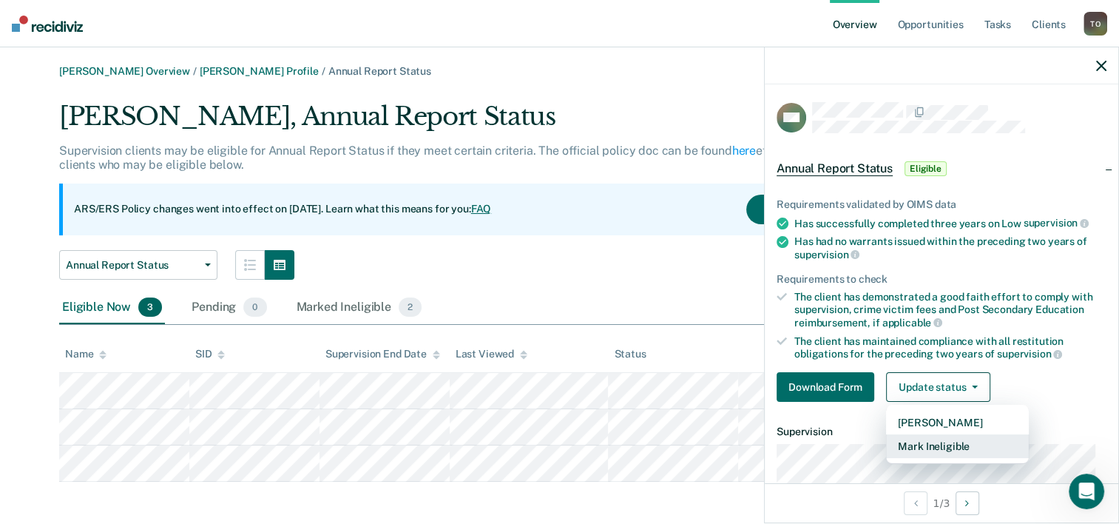
click at [936, 445] on button "Mark Ineligible" at bounding box center [957, 446] width 143 height 24
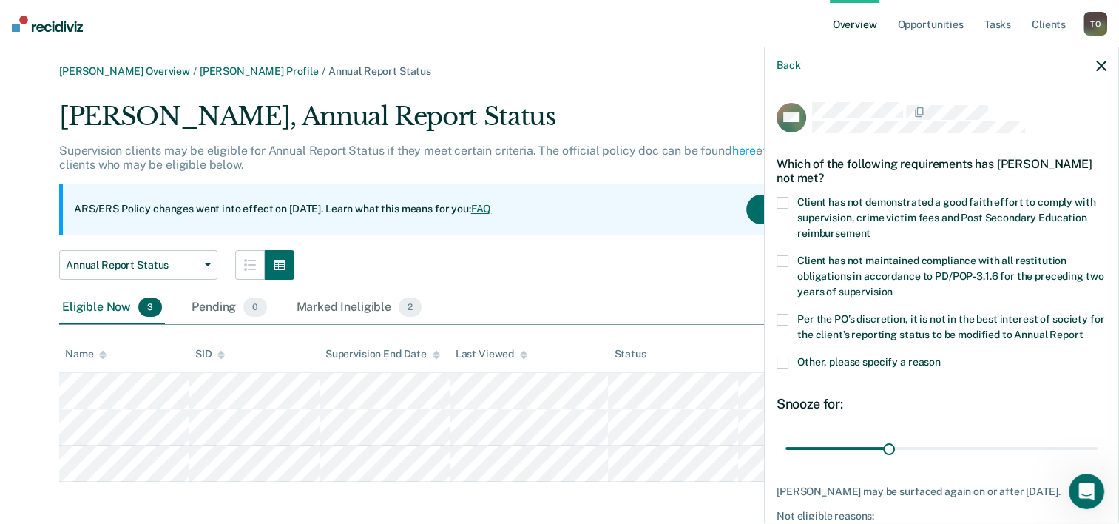
click at [782, 317] on span at bounding box center [783, 320] width 12 height 12
click at [1083, 329] on input "Per the PO’s discretion, it is not in the best interest of society for the clie…" at bounding box center [1083, 329] width 0 height 0
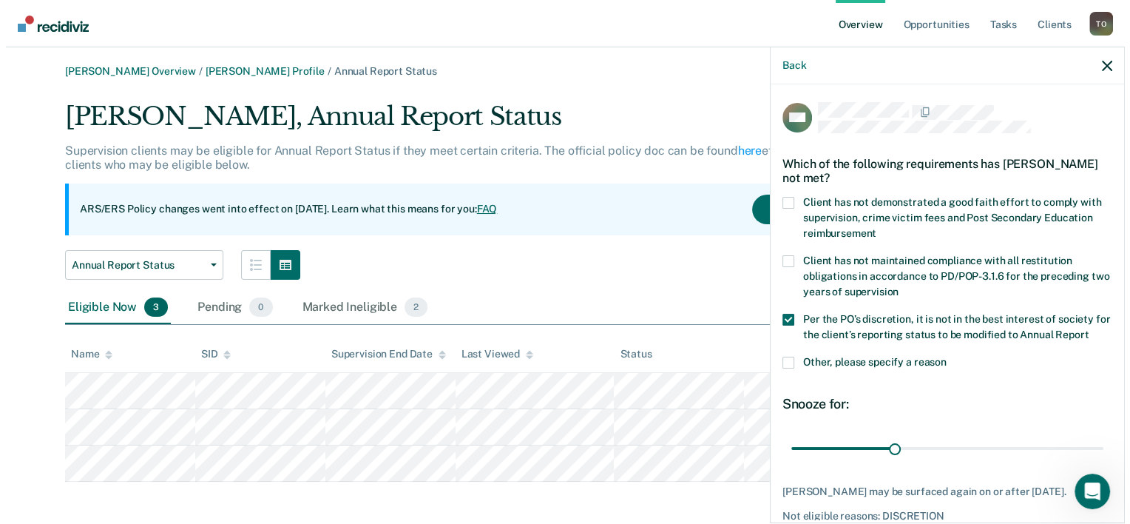
scroll to position [84, 0]
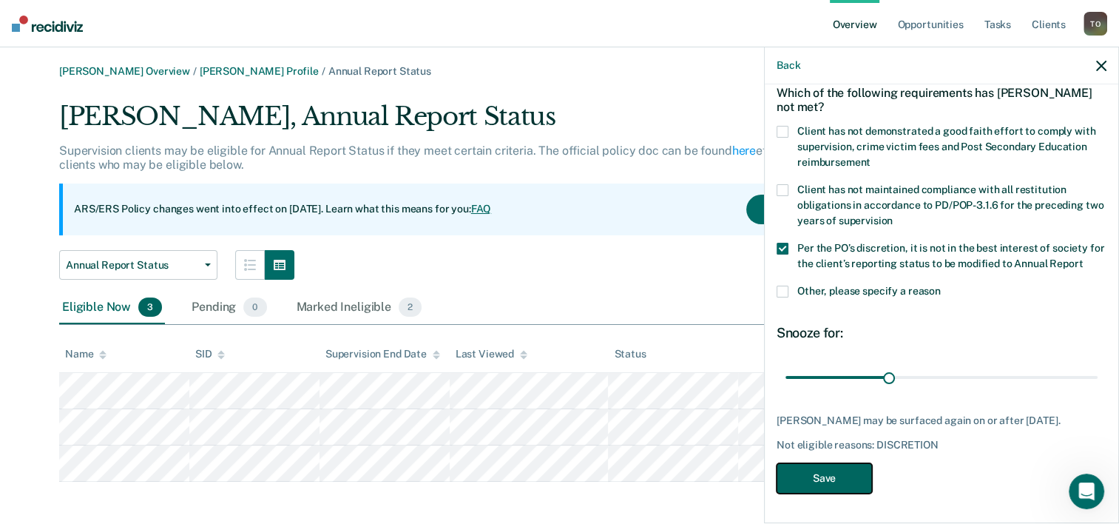
click at [825, 479] on button "Save" at bounding box center [824, 478] width 95 height 30
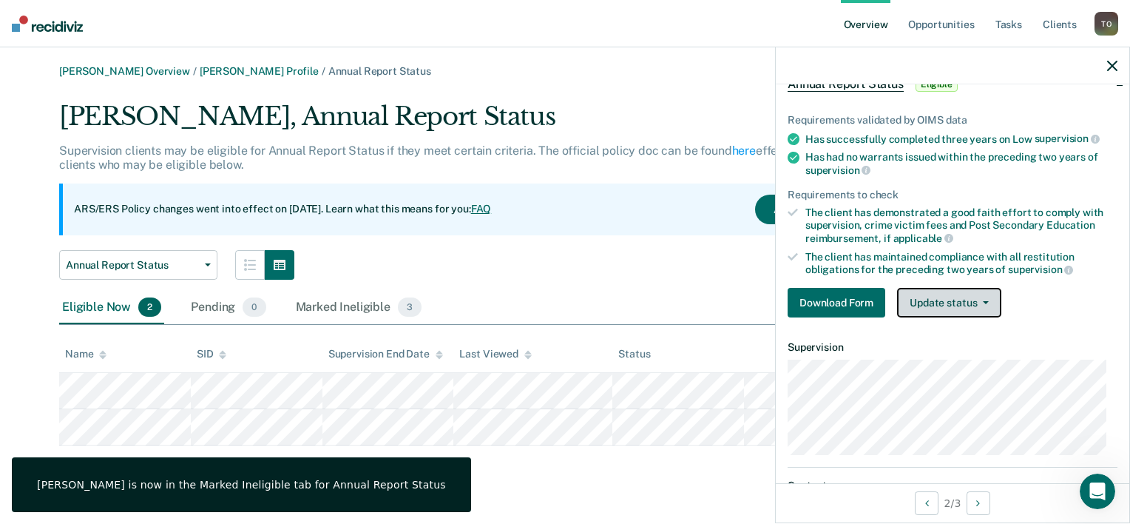
click at [982, 300] on button "Update status" at bounding box center [949, 303] width 104 height 30
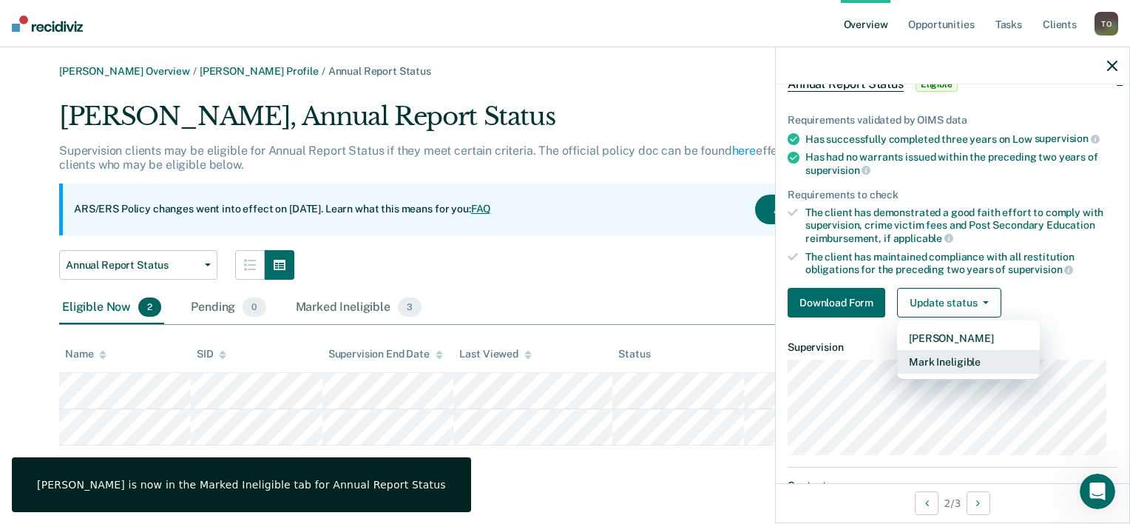
click at [960, 359] on button "Mark Ineligible" at bounding box center [968, 362] width 143 height 24
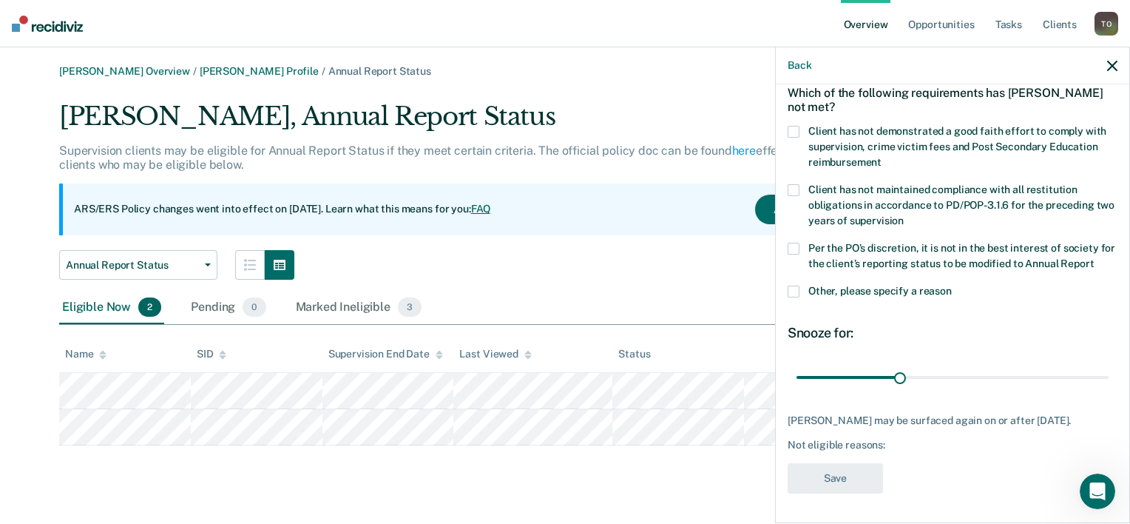
click at [791, 243] on span at bounding box center [794, 249] width 12 height 12
click at [1094, 258] on input "Per the PO’s discretion, it is not in the best interest of society for the clie…" at bounding box center [1094, 258] width 0 height 0
click at [829, 481] on button "Save" at bounding box center [835, 478] width 95 height 30
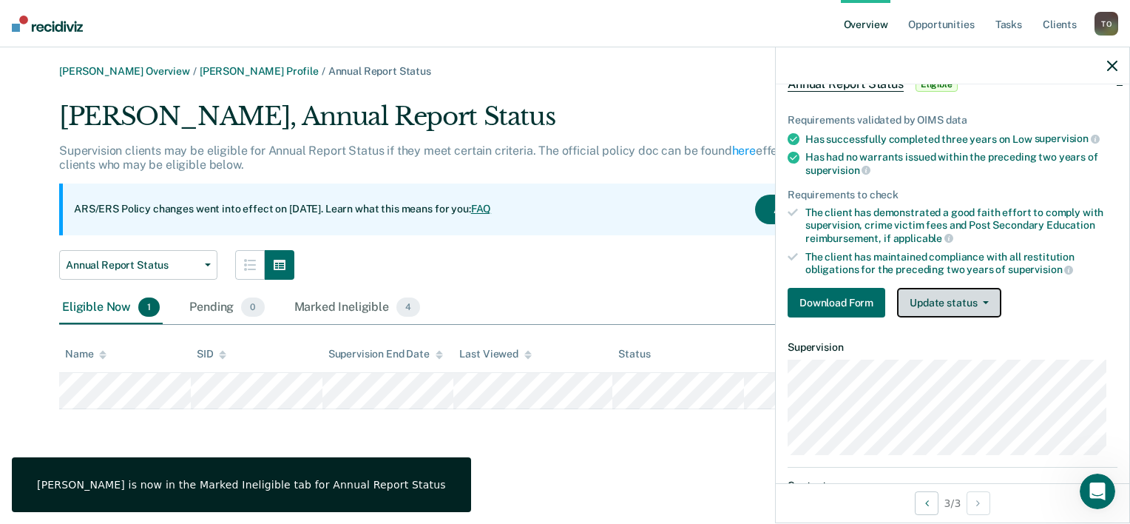
click at [942, 294] on button "Update status" at bounding box center [949, 303] width 104 height 30
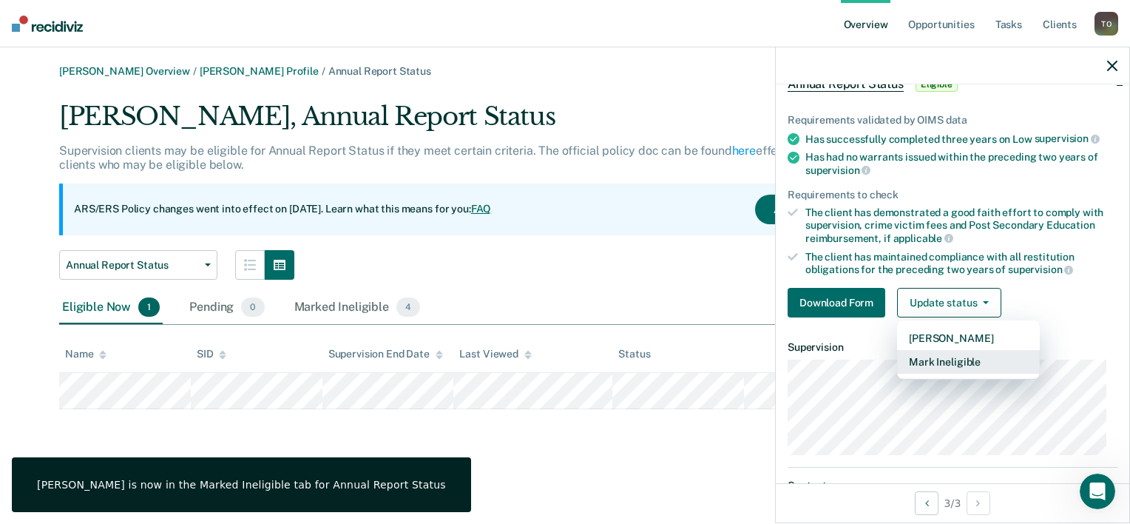
click at [935, 357] on button "Mark Ineligible" at bounding box center [968, 362] width 143 height 24
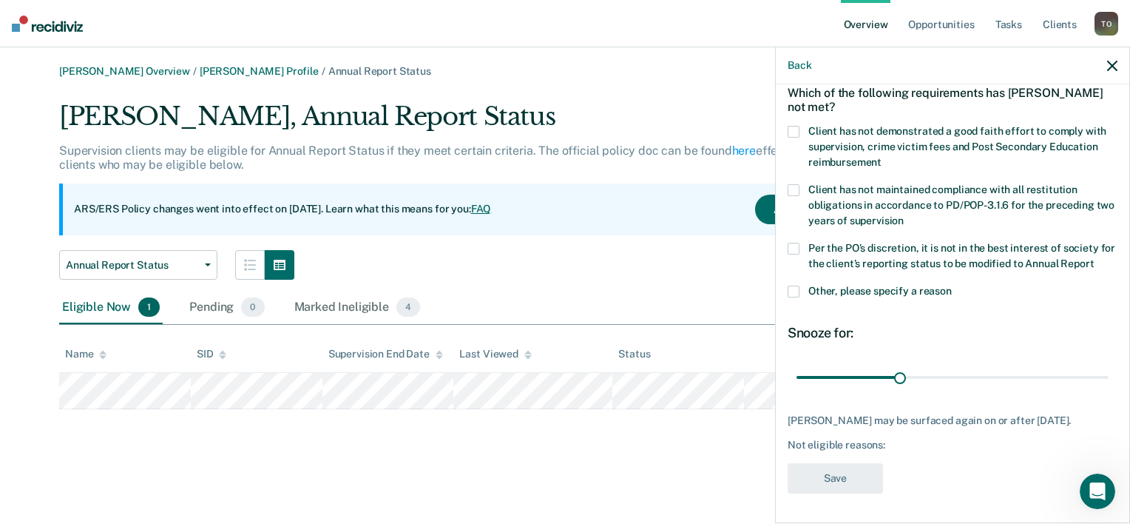
click at [791, 243] on span at bounding box center [794, 249] width 12 height 12
click at [1094, 258] on input "Per the PO’s discretion, it is not in the best interest of society for the clie…" at bounding box center [1094, 258] width 0 height 0
click at [831, 476] on button "Save" at bounding box center [835, 478] width 95 height 30
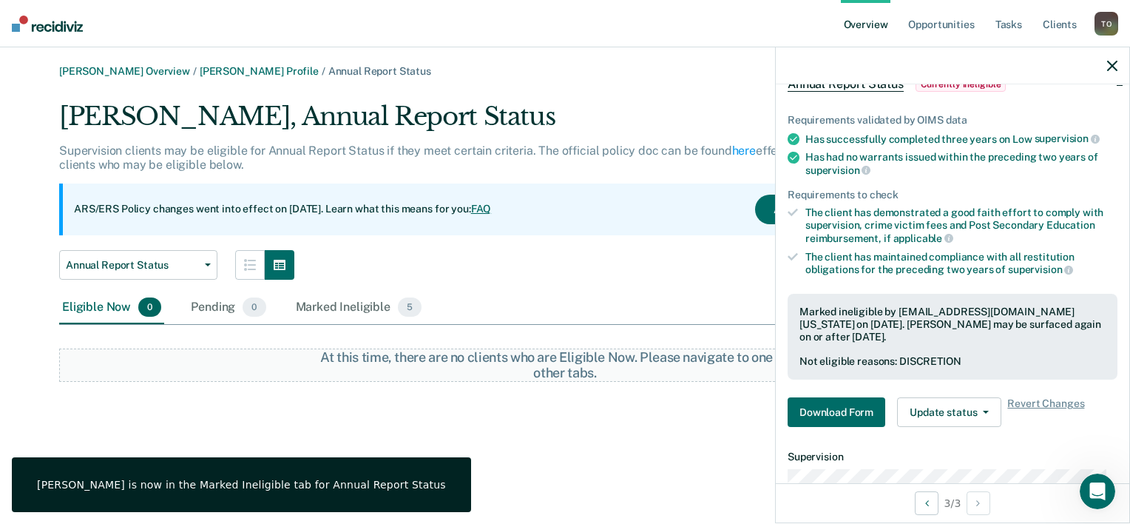
click at [868, 24] on link "Overview" at bounding box center [866, 23] width 50 height 47
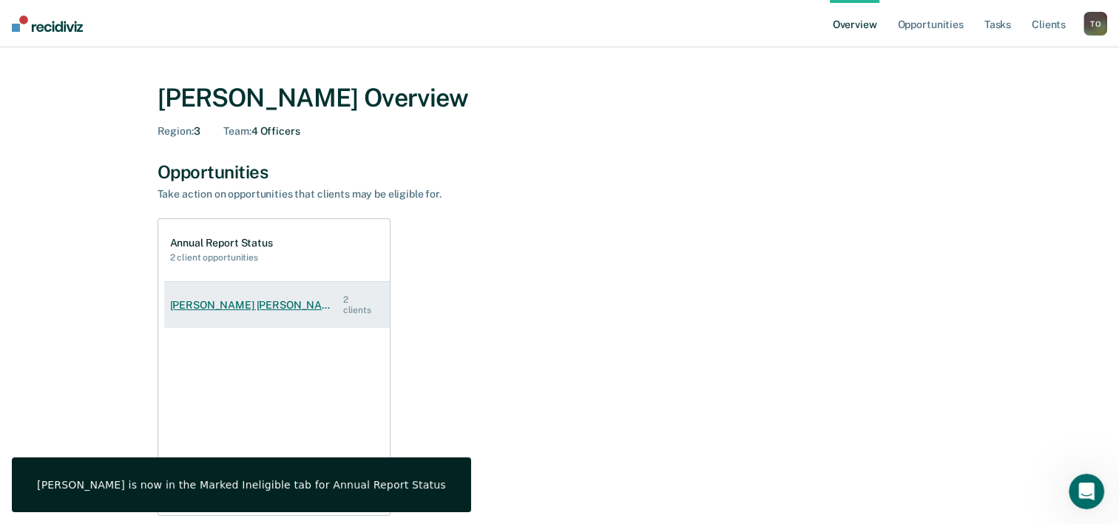
click at [242, 302] on div "[PERSON_NAME] [PERSON_NAME]" at bounding box center [256, 305] width 173 height 13
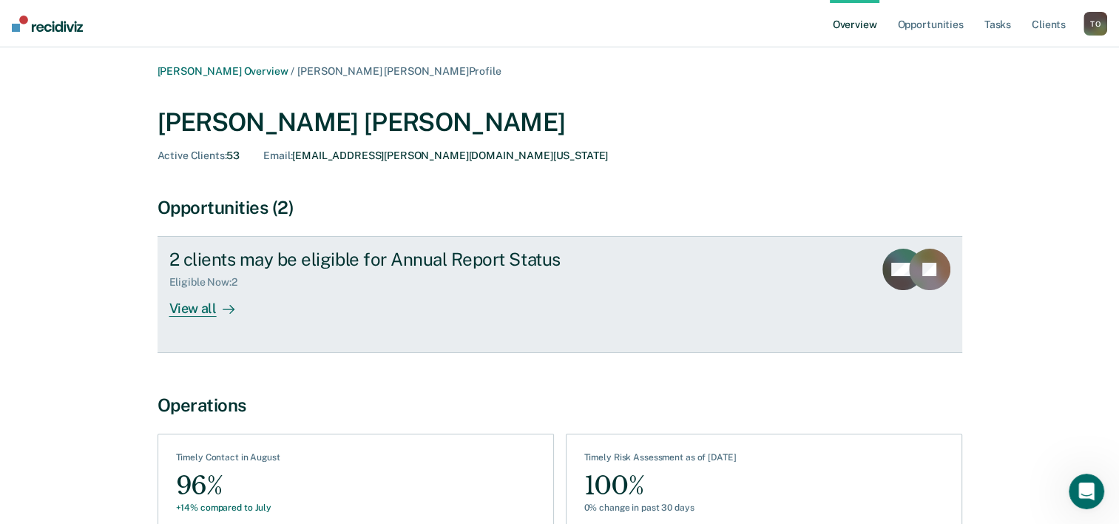
click at [211, 308] on div "View all" at bounding box center [210, 302] width 83 height 29
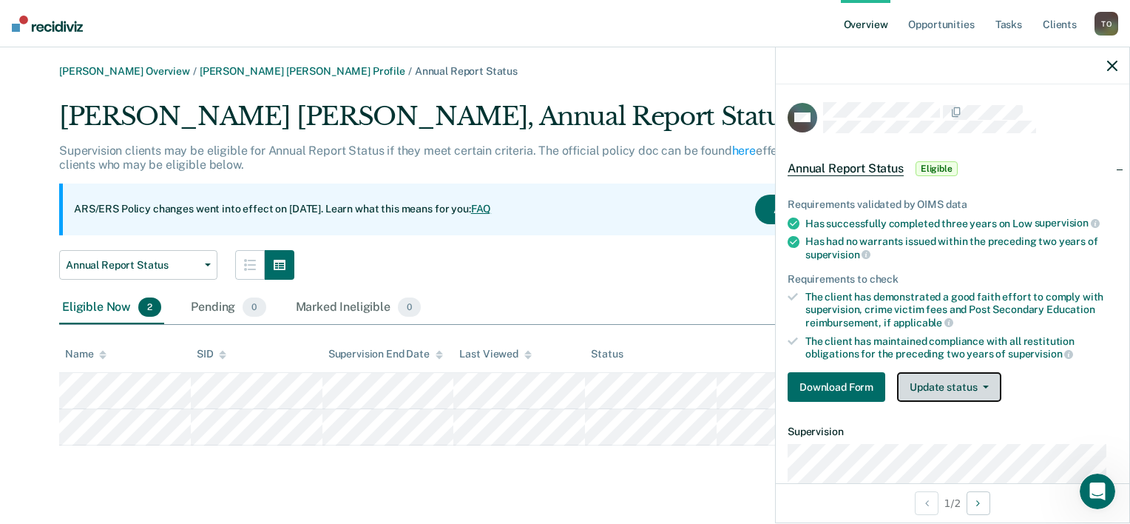
click at [988, 382] on button "Update status" at bounding box center [949, 387] width 104 height 30
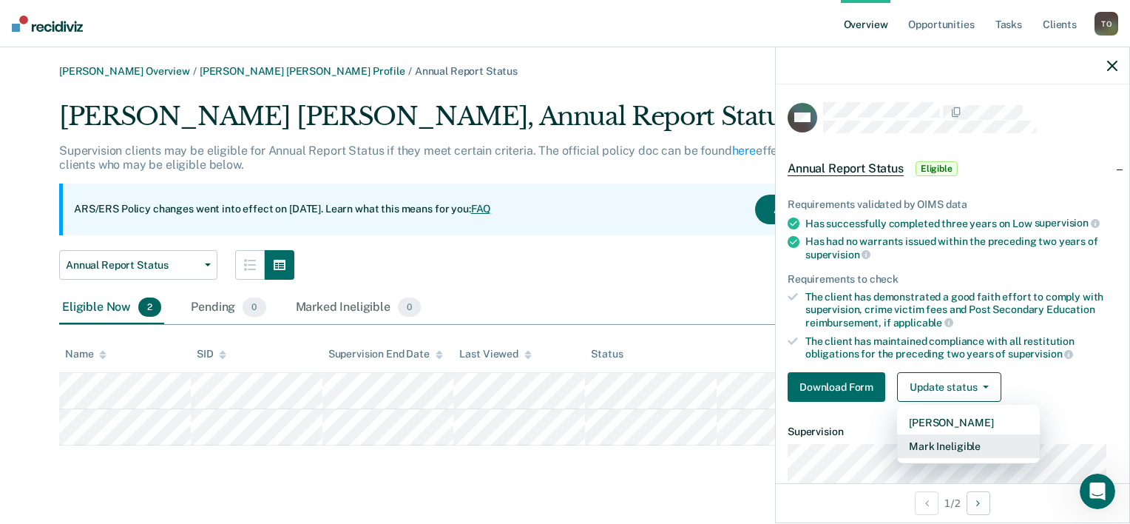
click at [948, 442] on button "Mark Ineligible" at bounding box center [968, 446] width 143 height 24
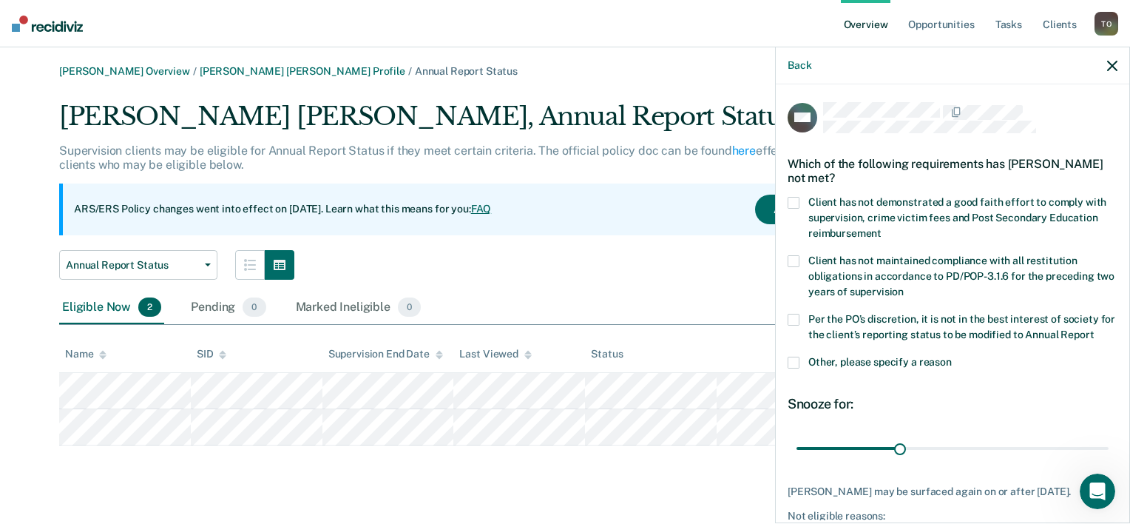
click at [796, 318] on span at bounding box center [794, 320] width 12 height 12
click at [1094, 329] on input "Per the PO’s discretion, it is not in the best interest of society for the clie…" at bounding box center [1094, 329] width 0 height 0
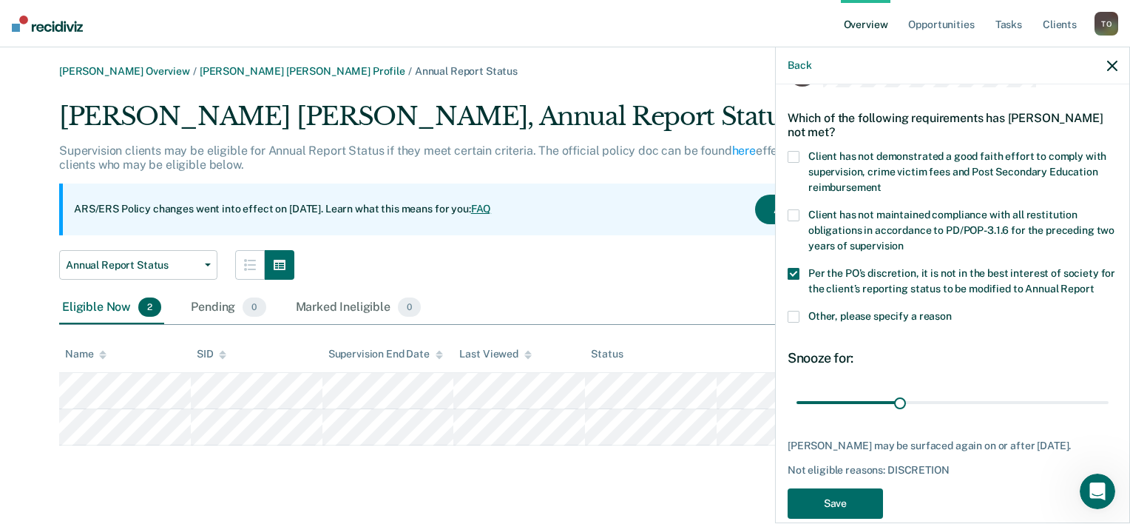
scroll to position [97, 0]
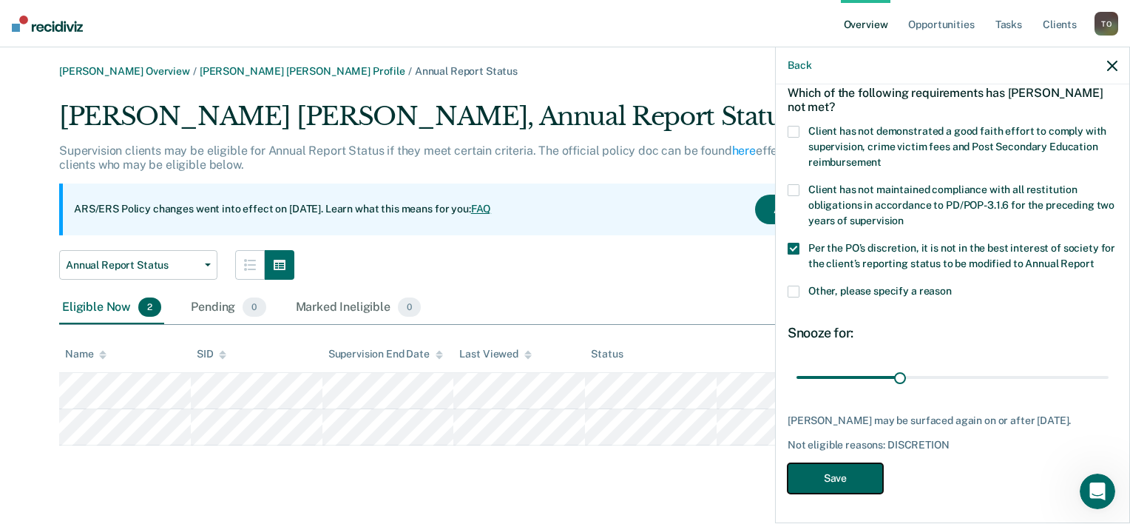
click at [831, 476] on button "Save" at bounding box center [835, 478] width 95 height 30
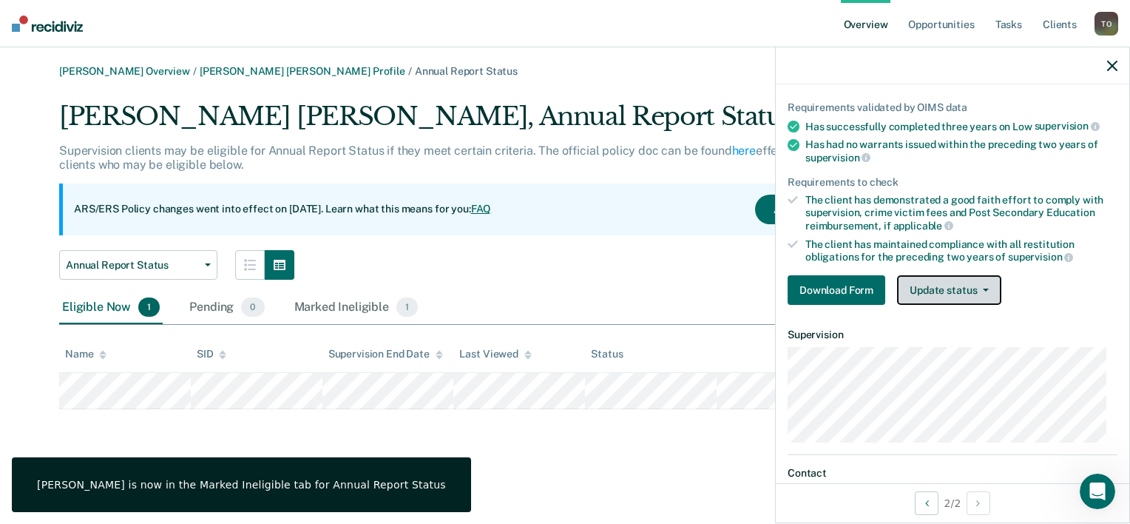
click at [988, 285] on button "Update status" at bounding box center [949, 290] width 104 height 30
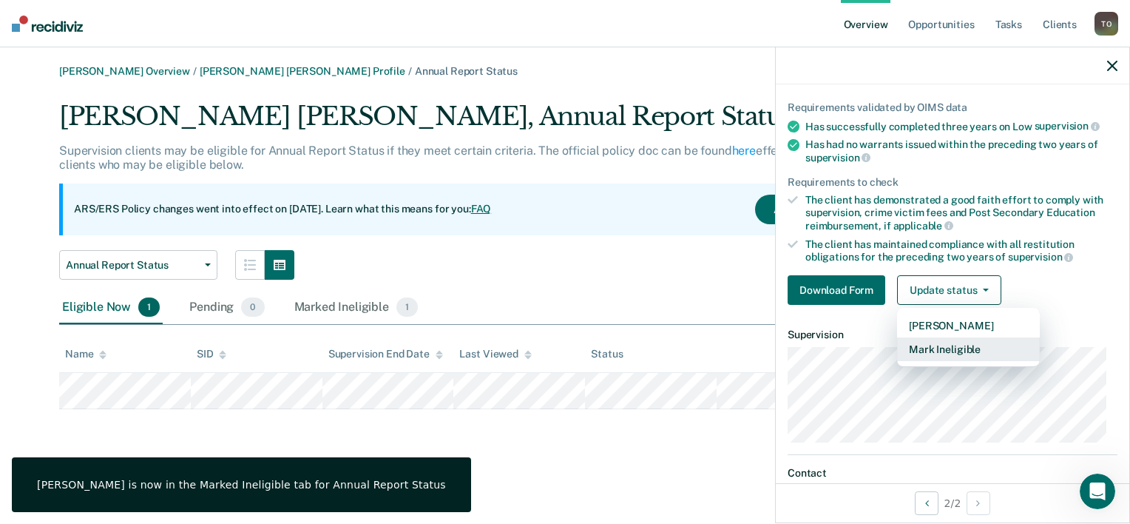
click at [967, 344] on button "Mark Ineligible" at bounding box center [968, 349] width 143 height 24
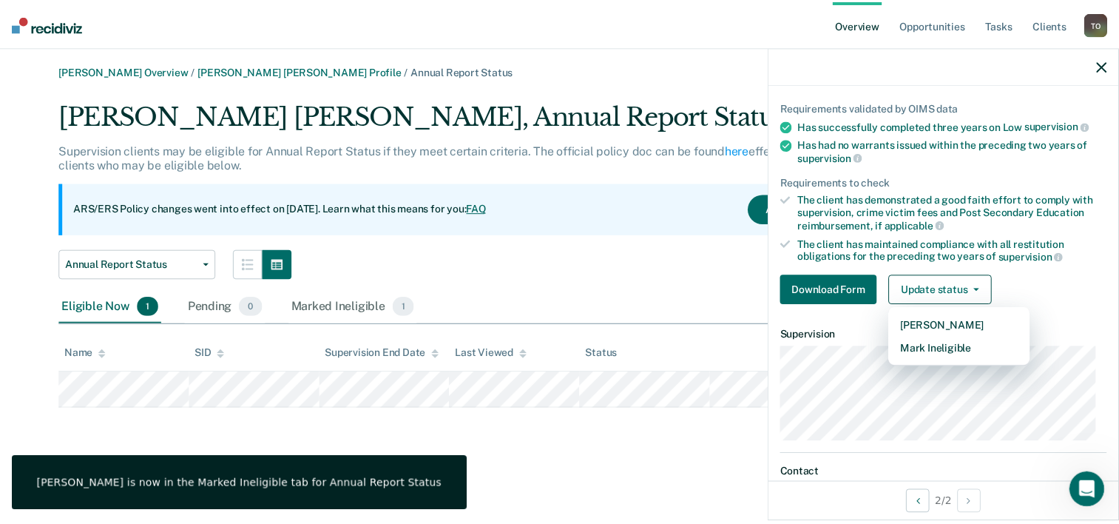
scroll to position [84, 0]
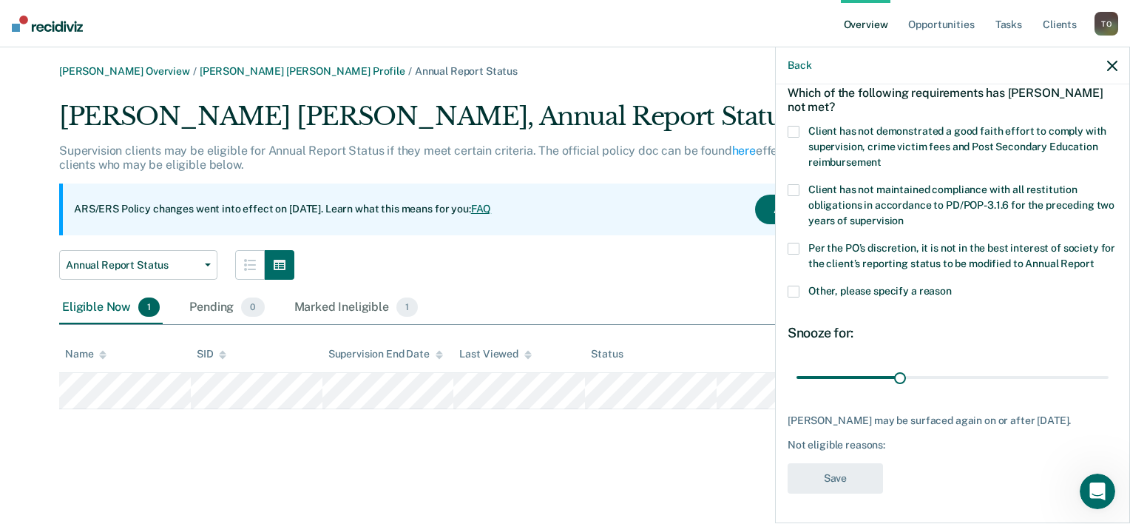
click at [794, 243] on span at bounding box center [794, 249] width 12 height 12
click at [1094, 258] on input "Per the PO’s discretion, it is not in the best interest of society for the clie…" at bounding box center [1094, 258] width 0 height 0
click at [838, 477] on button "Save" at bounding box center [835, 478] width 95 height 30
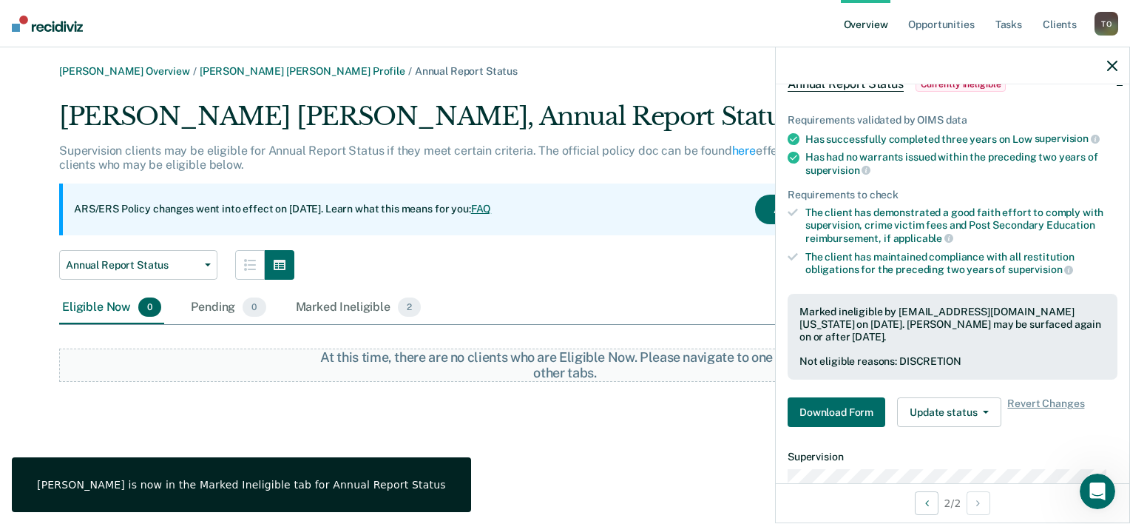
click at [669, 100] on div "[PERSON_NAME] Overview / [PERSON_NAME] [PERSON_NAME] Profile / Annual Report St…" at bounding box center [565, 223] width 1095 height 317
click at [1115, 62] on icon "button" at bounding box center [1112, 66] width 10 height 10
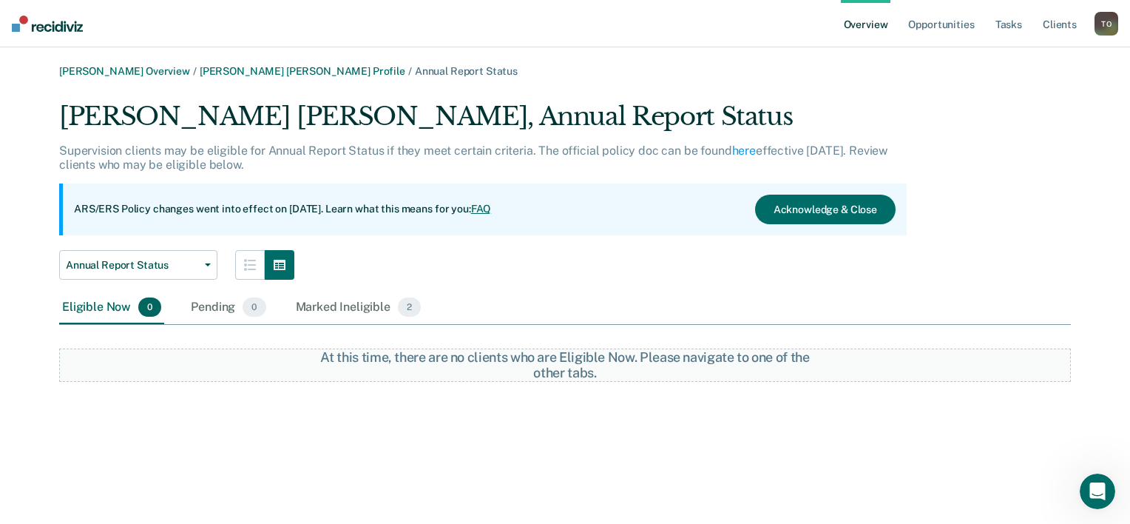
click at [862, 27] on link "Overview" at bounding box center [866, 23] width 50 height 47
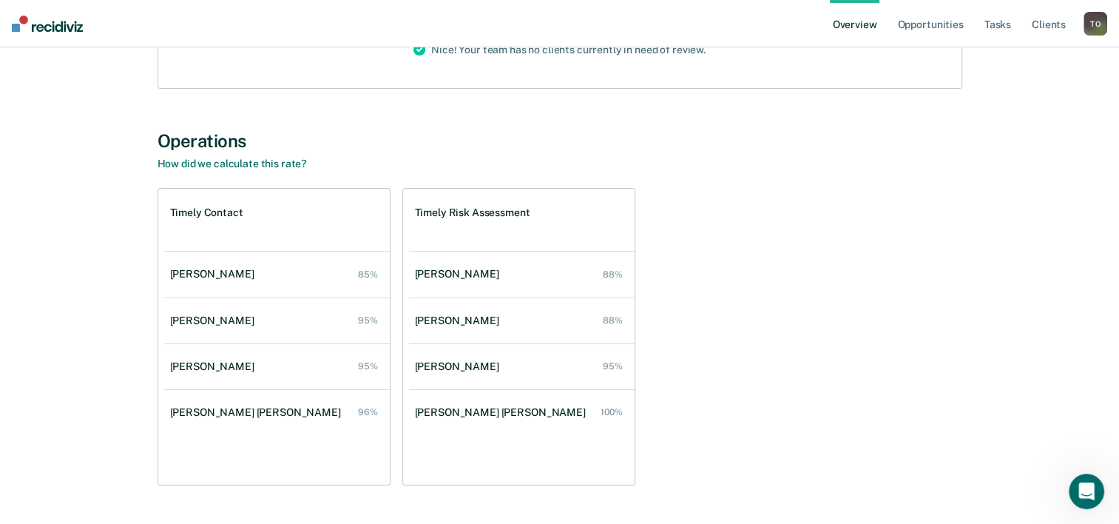
scroll to position [222, 0]
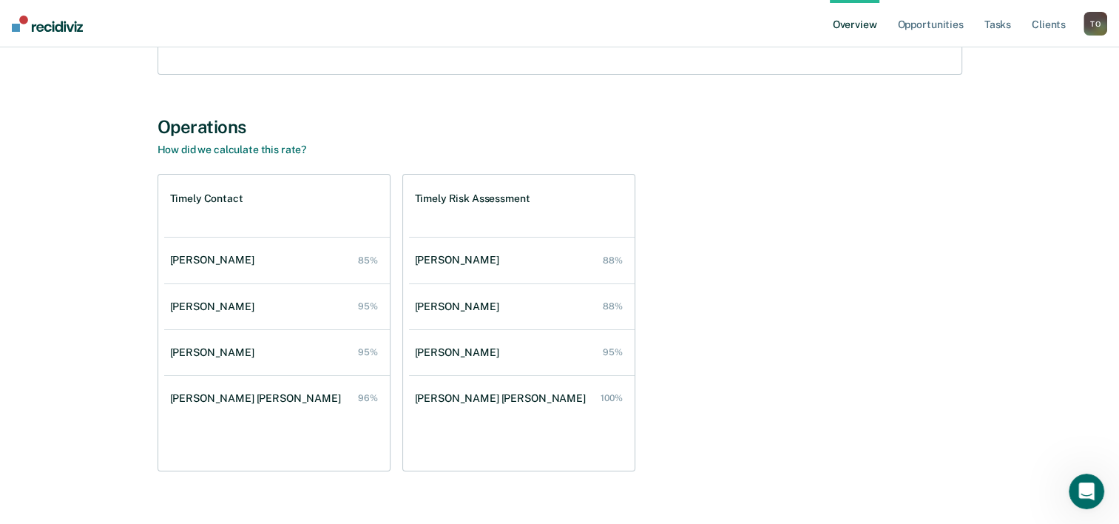
click at [839, 274] on div "Timely Contact [PERSON_NAME] 85% [PERSON_NAME] 95% [PERSON_NAME] 95% [PERSON_NA…" at bounding box center [560, 322] width 805 height 297
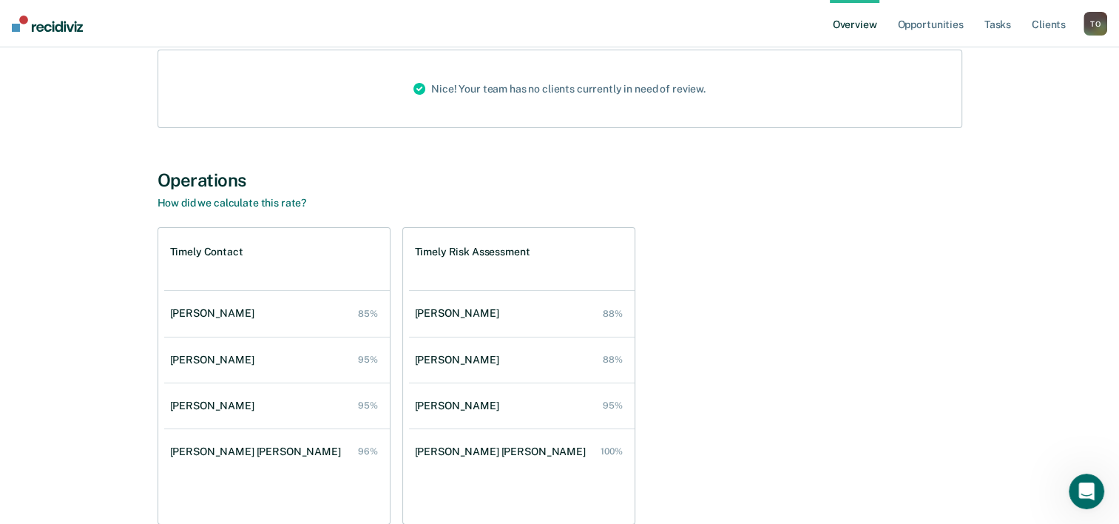
scroll to position [0, 0]
